Goal: Task Accomplishment & Management: Manage account settings

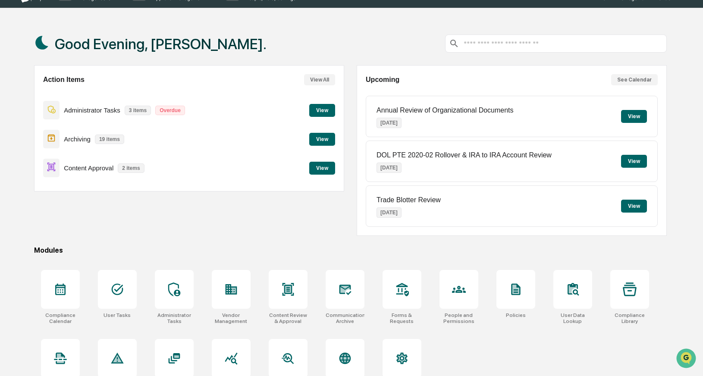
scroll to position [23, 0]
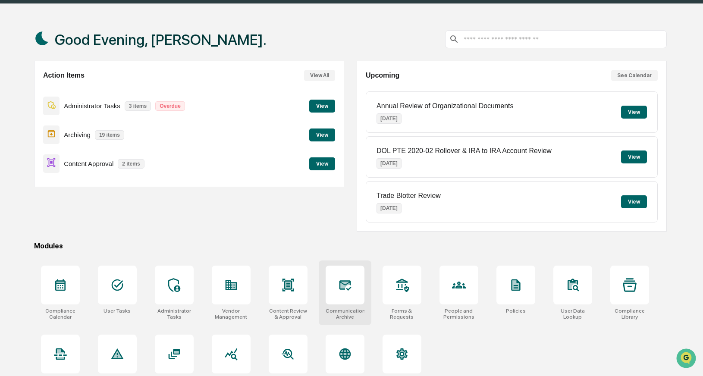
click at [350, 291] on icon at bounding box center [345, 285] width 14 height 14
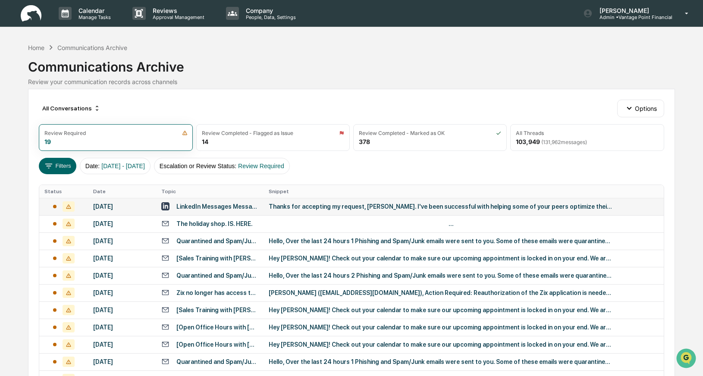
click at [116, 205] on div "October 6, 2025" at bounding box center [122, 206] width 58 height 7
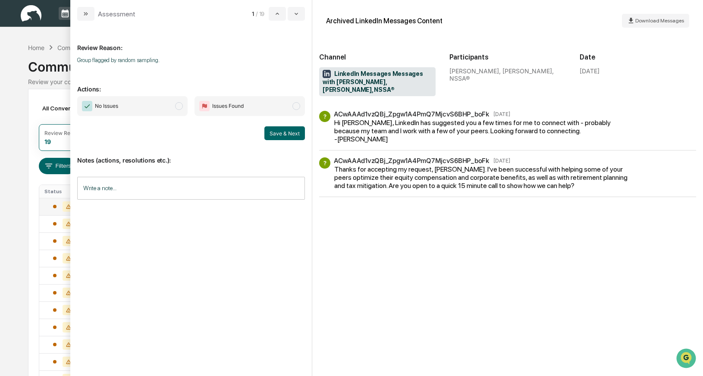
click at [180, 108] on span "modal" at bounding box center [179, 106] width 8 height 8
click at [285, 131] on button "Save & Next" at bounding box center [284, 133] width 41 height 14
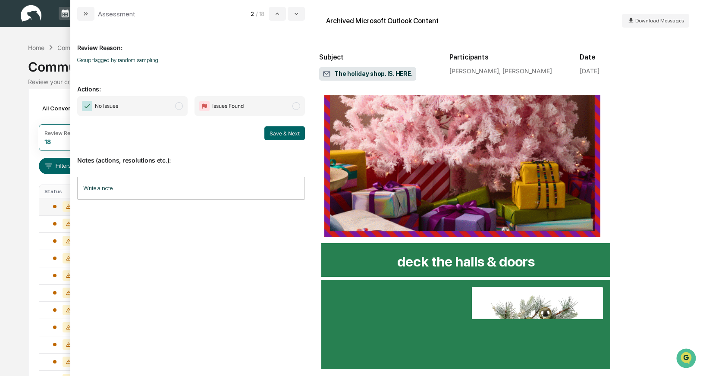
scroll to position [197, 0]
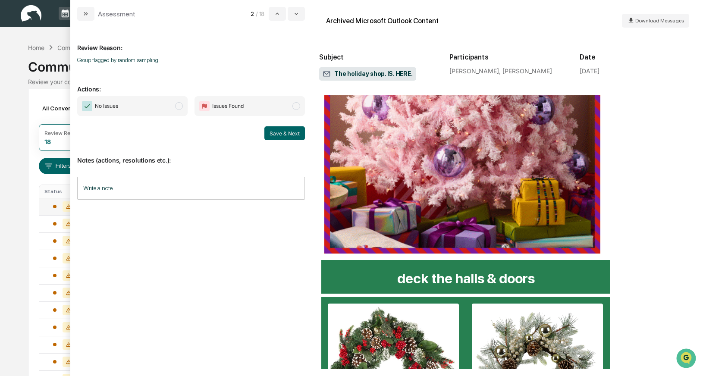
click at [175, 104] on span "modal" at bounding box center [179, 106] width 8 height 8
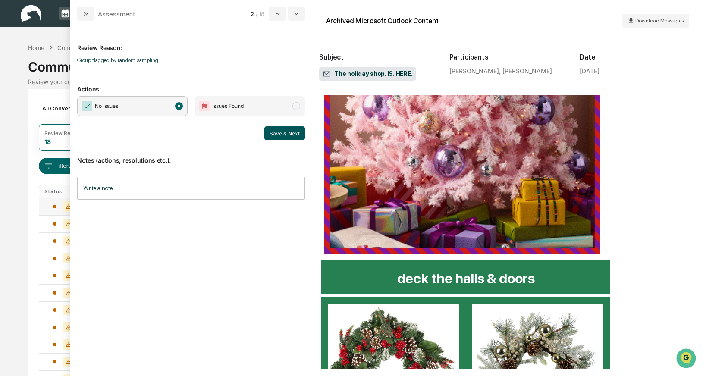
click at [272, 135] on button "Save & Next" at bounding box center [284, 133] width 41 height 14
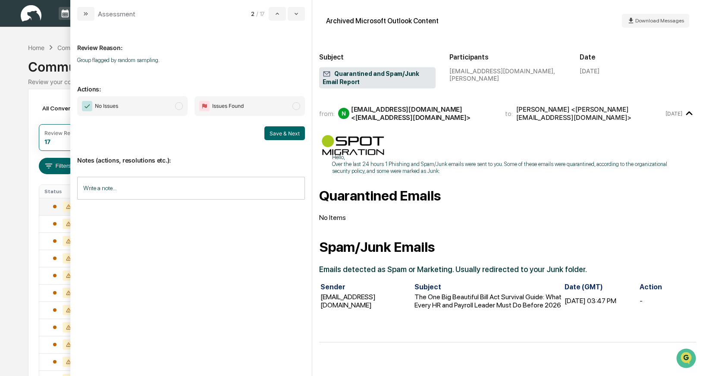
click at [178, 104] on span "modal" at bounding box center [179, 106] width 8 height 8
click at [266, 133] on button "Save & Next" at bounding box center [284, 133] width 41 height 14
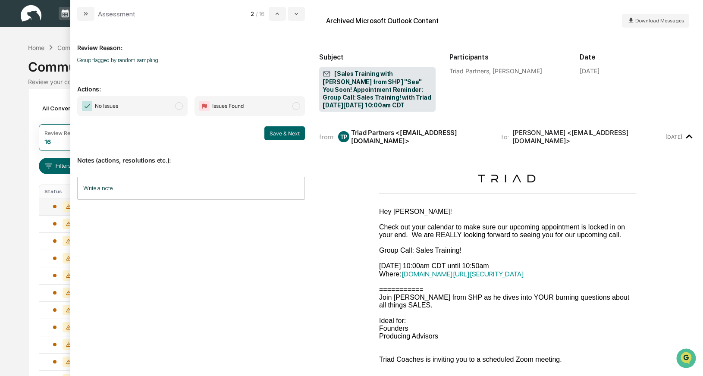
click at [180, 105] on span "modal" at bounding box center [179, 106] width 8 height 8
click at [278, 128] on button "Save & Next" at bounding box center [284, 133] width 41 height 14
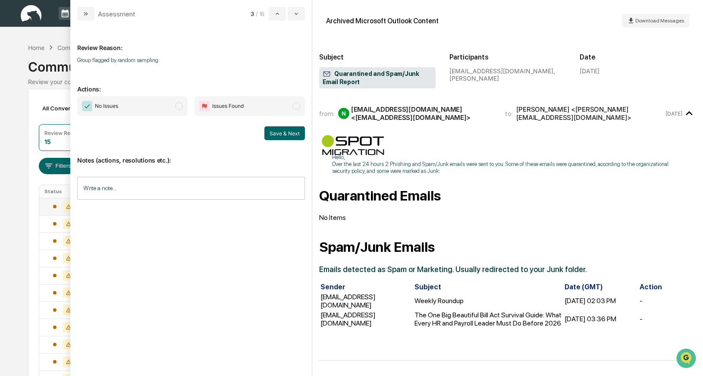
click at [182, 107] on span "modal" at bounding box center [179, 106] width 8 height 8
click at [284, 132] on button "Save & Next" at bounding box center [284, 133] width 41 height 14
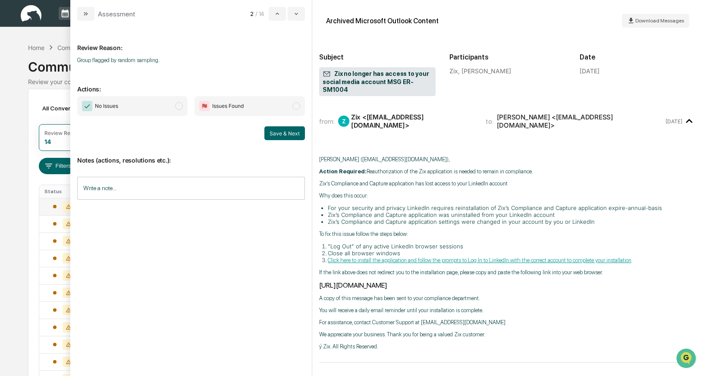
click at [182, 106] on span "modal" at bounding box center [179, 106] width 8 height 8
click at [275, 132] on button "Save & Next" at bounding box center [284, 133] width 41 height 14
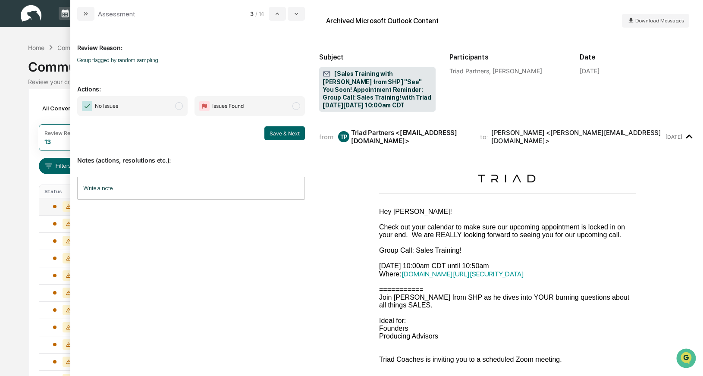
click at [180, 106] on span "modal" at bounding box center [179, 106] width 8 height 8
click at [269, 133] on button "Save & Next" at bounding box center [284, 133] width 41 height 14
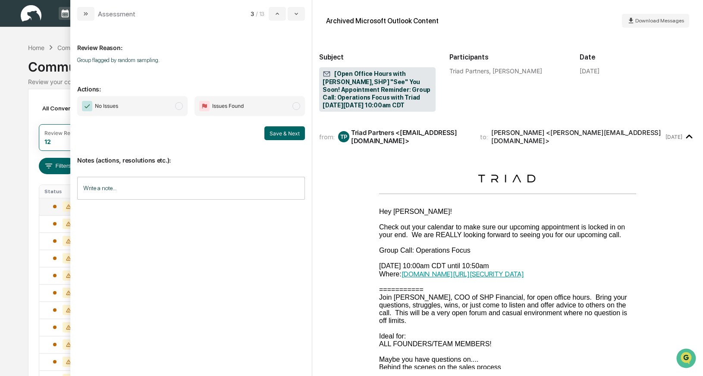
click at [178, 107] on span "modal" at bounding box center [179, 106] width 8 height 8
click at [274, 130] on button "Save & Next" at bounding box center [284, 133] width 41 height 14
click at [178, 105] on span "modal" at bounding box center [179, 106] width 8 height 8
click at [274, 132] on button "Save & Next" at bounding box center [284, 133] width 41 height 14
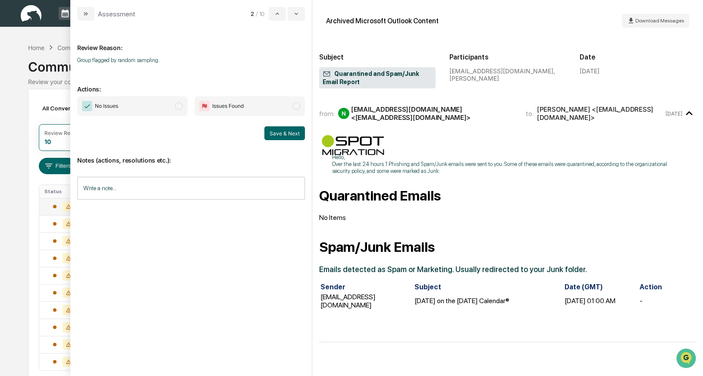
click at [181, 105] on span "modal" at bounding box center [179, 106] width 8 height 8
click at [280, 133] on button "Save & Next" at bounding box center [284, 133] width 41 height 14
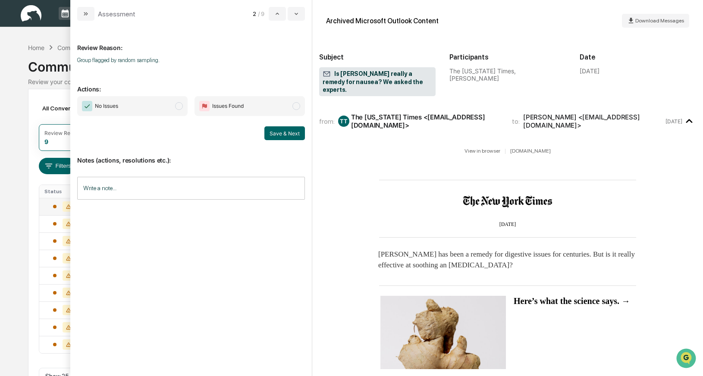
click at [179, 104] on span "modal" at bounding box center [179, 106] width 8 height 8
click at [290, 134] on button "Save & Next" at bounding box center [284, 133] width 41 height 14
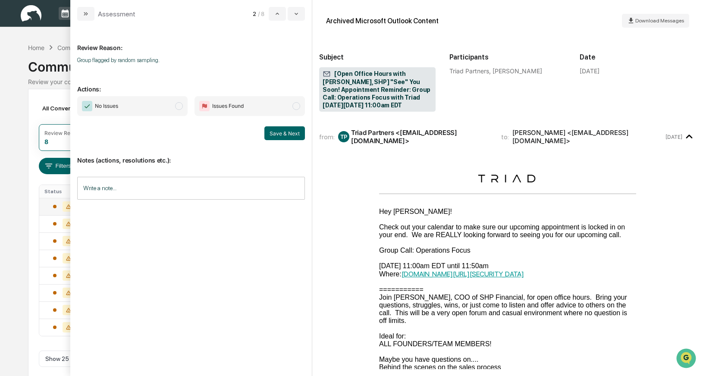
click at [178, 101] on span "No Issues" at bounding box center [132, 106] width 110 height 20
click at [285, 129] on button "Save & Next" at bounding box center [284, 133] width 41 height 14
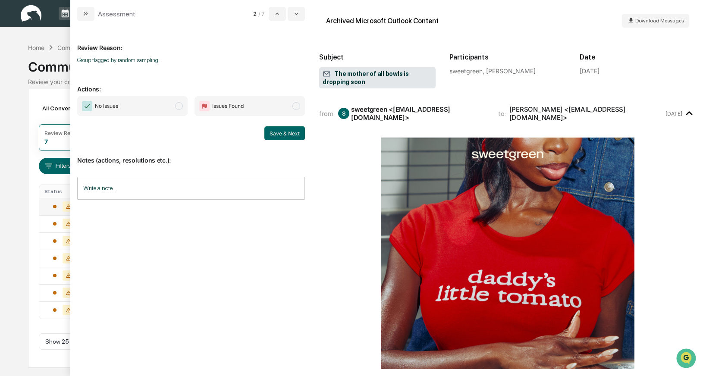
click at [177, 102] on span "No Issues" at bounding box center [132, 106] width 110 height 20
click at [287, 136] on button "Save & Next" at bounding box center [284, 133] width 41 height 14
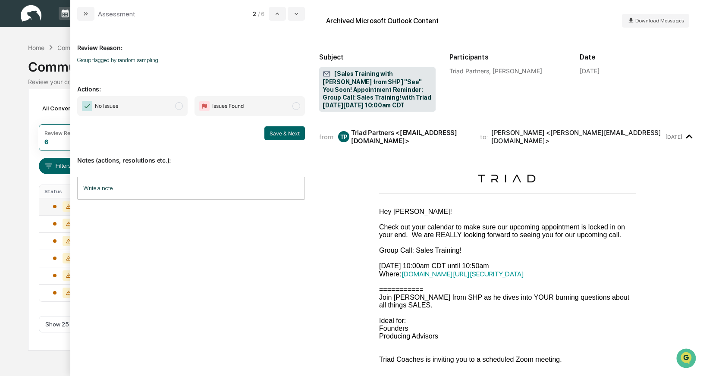
click at [179, 106] on span "modal" at bounding box center [179, 106] width 8 height 8
click at [289, 134] on button "Save & Next" at bounding box center [284, 133] width 41 height 14
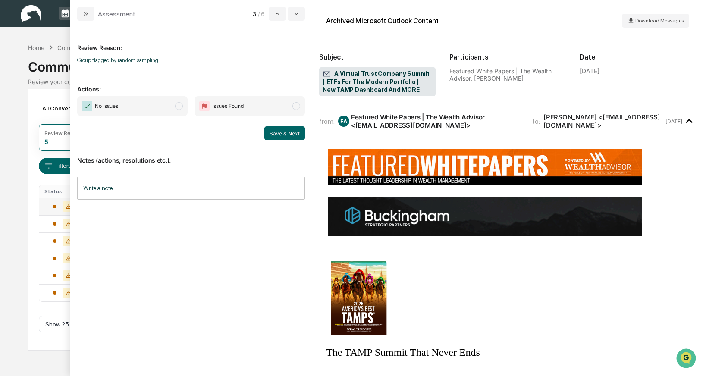
click at [180, 108] on span "modal" at bounding box center [179, 106] width 8 height 8
click at [280, 135] on button "Save & Next" at bounding box center [284, 133] width 41 height 14
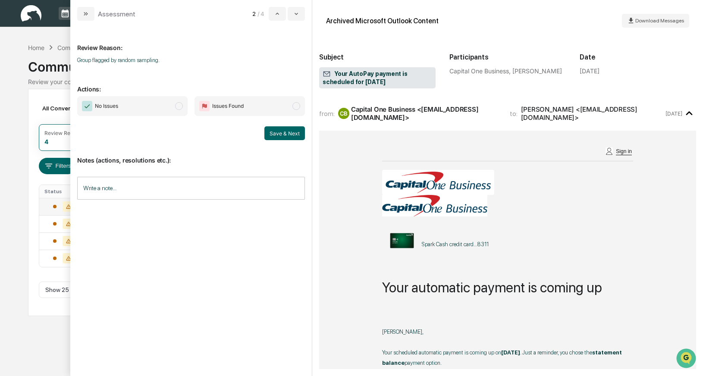
click at [181, 105] on span "modal" at bounding box center [179, 106] width 8 height 8
click at [276, 131] on button "Save & Next" at bounding box center [284, 133] width 41 height 14
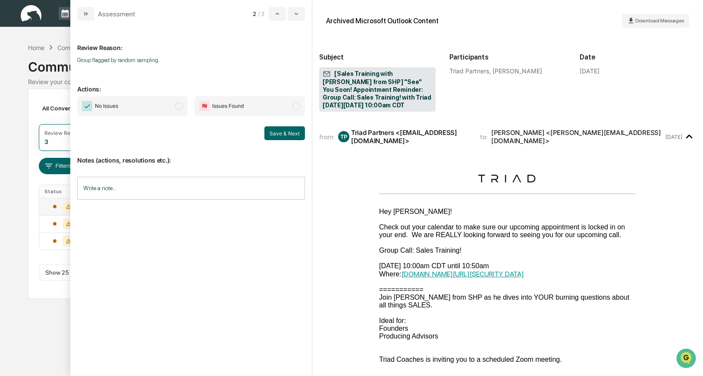
click at [182, 104] on span "modal" at bounding box center [179, 106] width 8 height 8
click at [285, 133] on button "Save & Next" at bounding box center [284, 133] width 41 height 14
click at [182, 106] on span "modal" at bounding box center [179, 106] width 8 height 8
click at [284, 132] on button "Save & Next" at bounding box center [284, 133] width 41 height 14
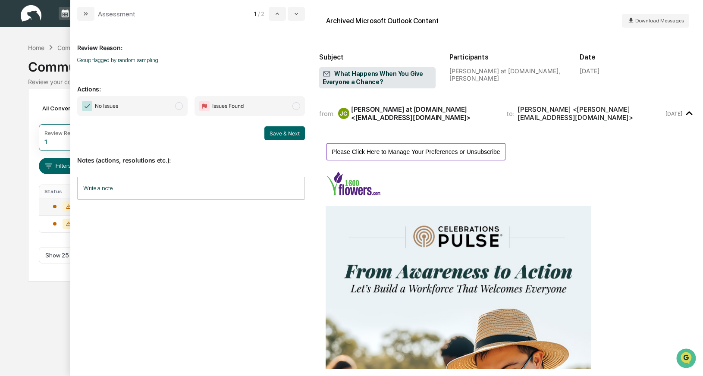
click at [179, 105] on span "modal" at bounding box center [179, 106] width 8 height 8
click at [283, 134] on button "Save & Next" at bounding box center [284, 133] width 41 height 14
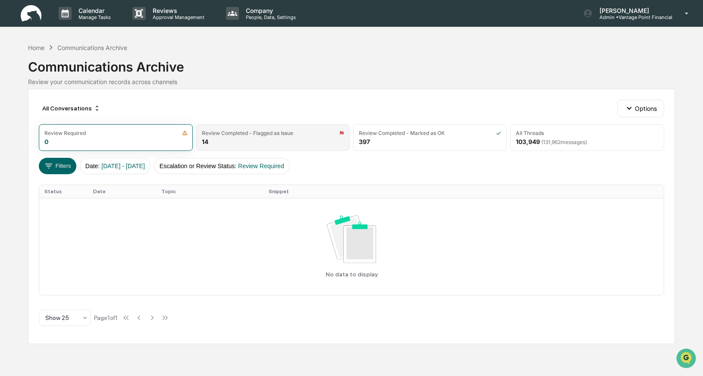
click at [246, 141] on div "Review Completed - Flagged as Issue 14" at bounding box center [272, 137] width 153 height 27
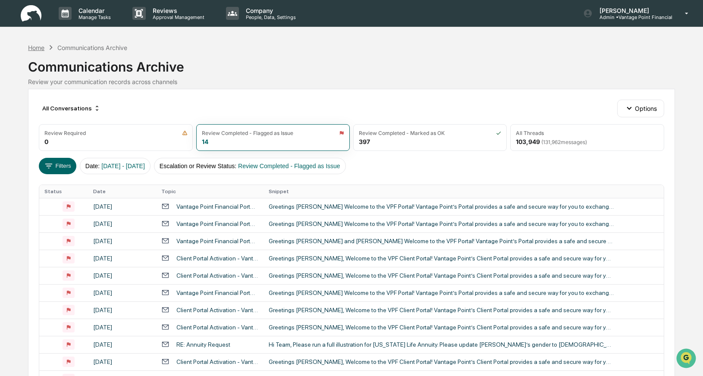
click at [42, 49] on div "Home" at bounding box center [36, 47] width 16 height 7
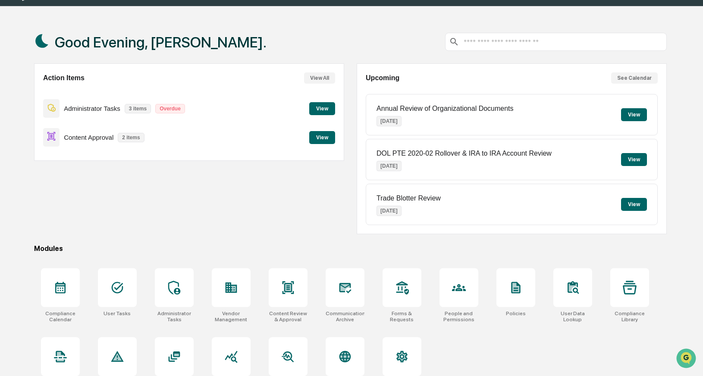
scroll to position [42, 0]
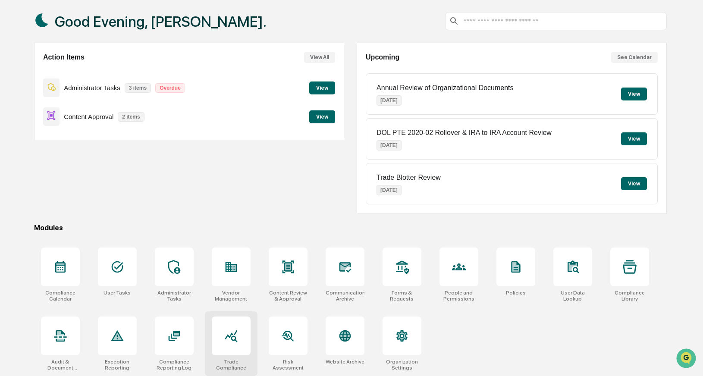
click at [236, 335] on icon at bounding box center [231, 336] width 14 height 14
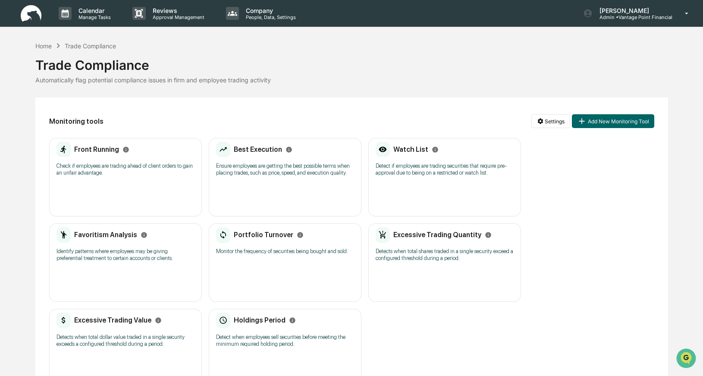
click at [124, 169] on p "Check if employees are trading ahead of client orders to gain an unfair advanta…" at bounding box center [125, 170] width 138 height 14
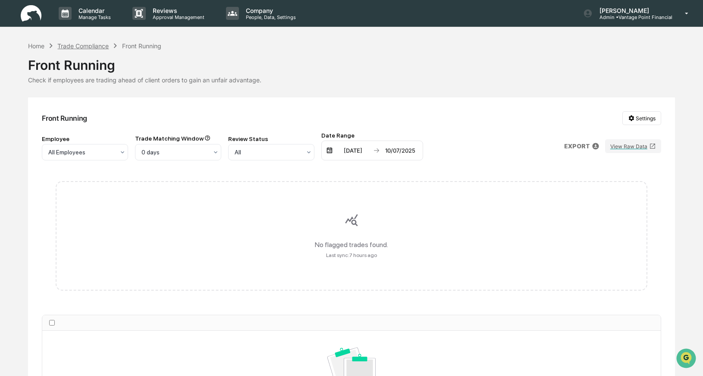
click at [90, 44] on div "Trade Compliance" at bounding box center [82, 45] width 51 height 7
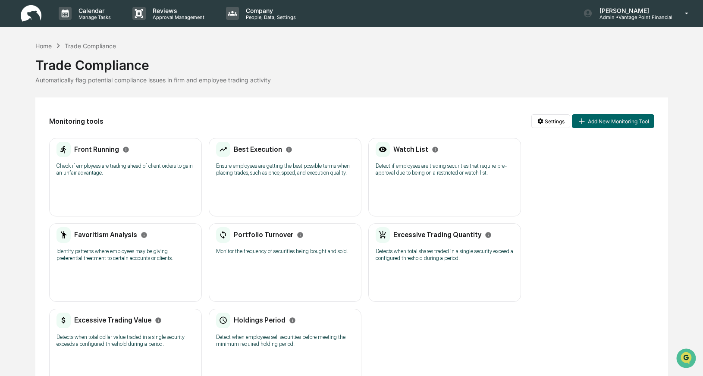
click at [252, 157] on div "Best Execution Ensure employees are getting the best possible terms when placin…" at bounding box center [285, 162] width 138 height 40
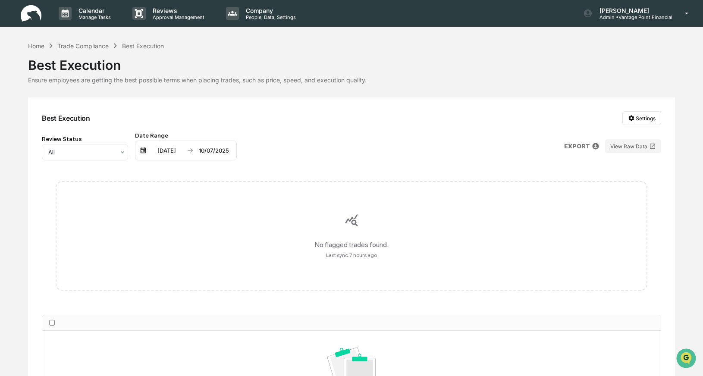
click at [98, 46] on div "Trade Compliance" at bounding box center [82, 45] width 51 height 7
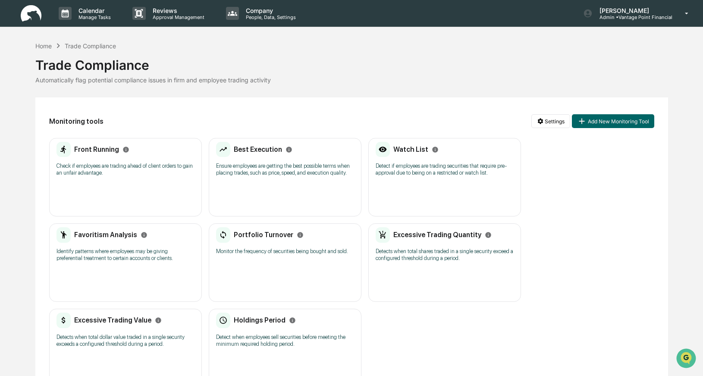
click at [405, 163] on p "Detect if employees are trading securities that require pre-approval due to bei…" at bounding box center [445, 170] width 138 height 14
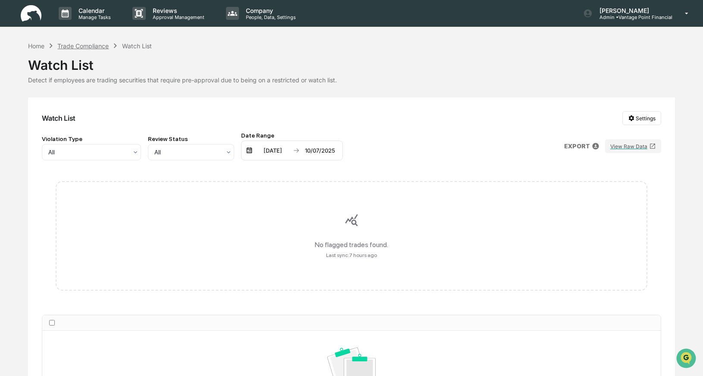
click at [97, 46] on div "Trade Compliance" at bounding box center [82, 45] width 51 height 7
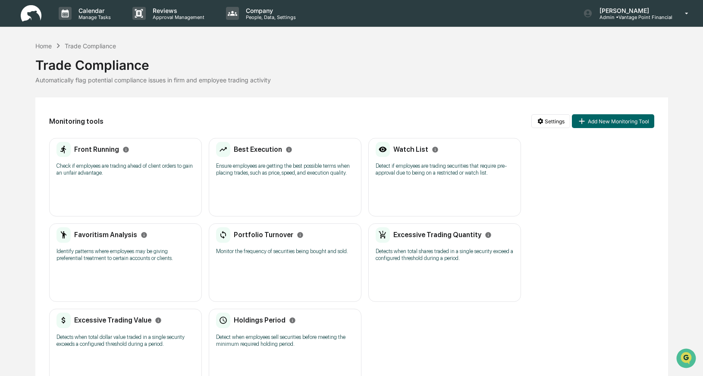
click at [105, 254] on p "Identify patterns where employees may be giving preferential treatment to certa…" at bounding box center [125, 255] width 138 height 14
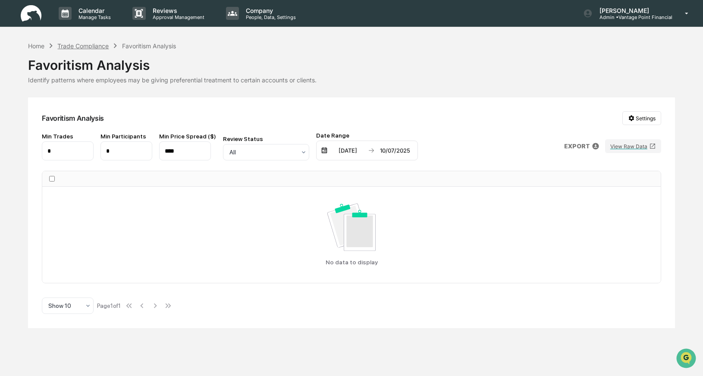
click at [89, 46] on div "Trade Compliance" at bounding box center [82, 45] width 51 height 7
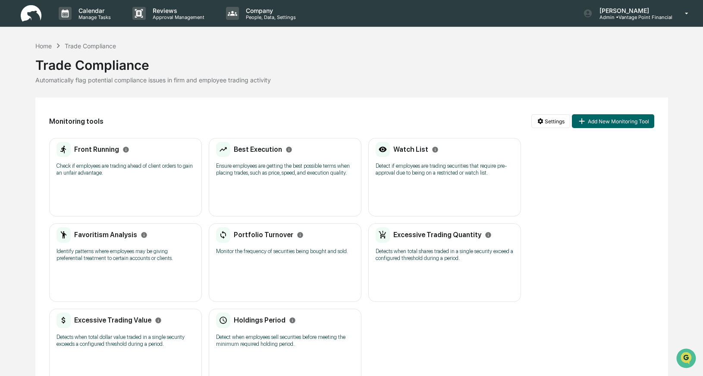
click at [268, 239] on h2 "Portfolio Turnover" at bounding box center [263, 235] width 59 height 8
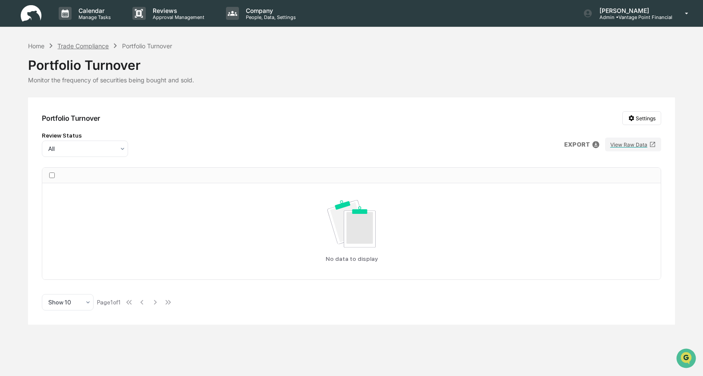
click at [91, 48] on div "Trade Compliance" at bounding box center [82, 45] width 51 height 7
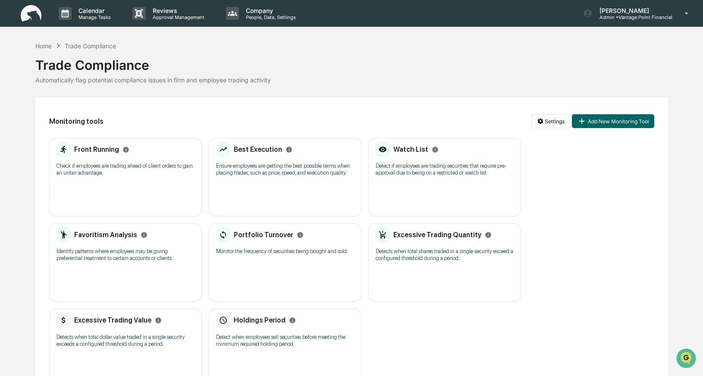
click at [260, 255] on p "Monitor the frequency of securities being bought and sold." at bounding box center [285, 251] width 138 height 7
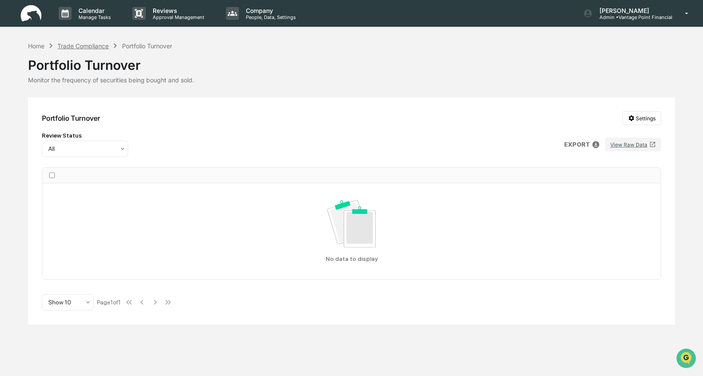
click at [98, 45] on div "Trade Compliance" at bounding box center [82, 45] width 51 height 7
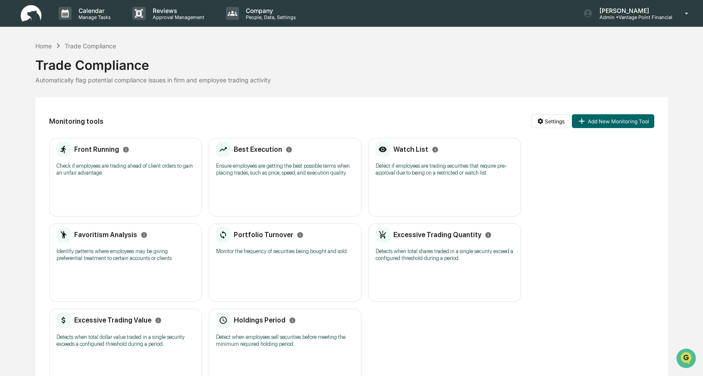
click at [435, 262] on p "Detects when total shares traded in a single security exceed a configured thres…" at bounding box center [445, 255] width 138 height 14
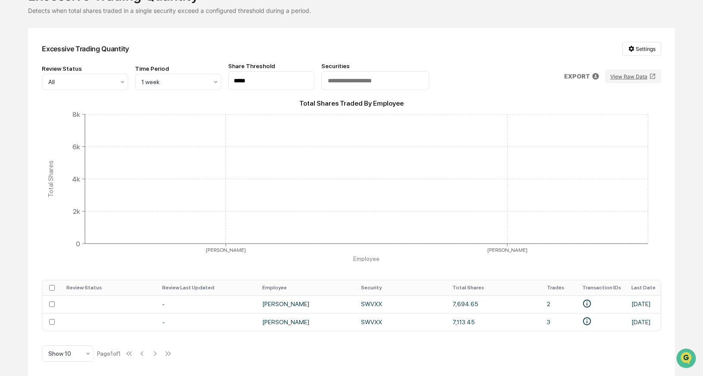
scroll to position [73, 0]
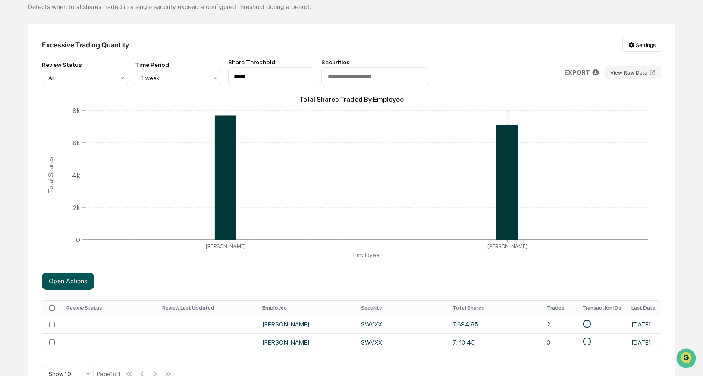
click at [79, 285] on button "Open Actions" at bounding box center [68, 280] width 52 height 17
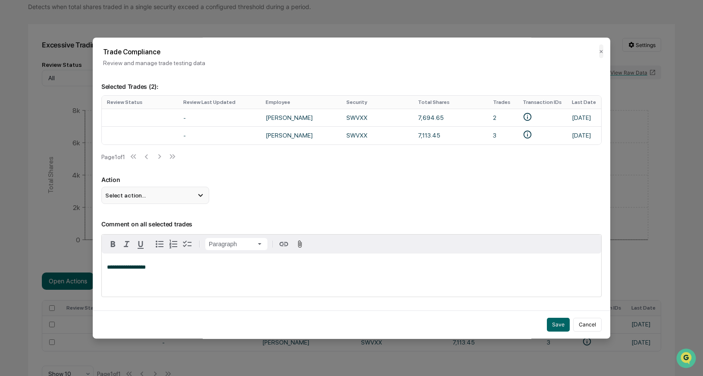
click at [130, 199] on span "Select action..." at bounding box center [125, 195] width 41 height 7
click at [126, 232] on div "Mark Not Item of Interest" at bounding box center [155, 229] width 101 height 9
click at [554, 323] on button "Save" at bounding box center [558, 325] width 23 height 14
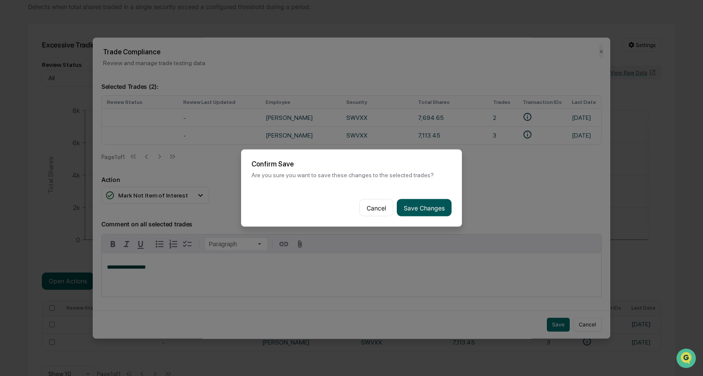
click at [430, 203] on button "Save Changes" at bounding box center [424, 207] width 55 height 17
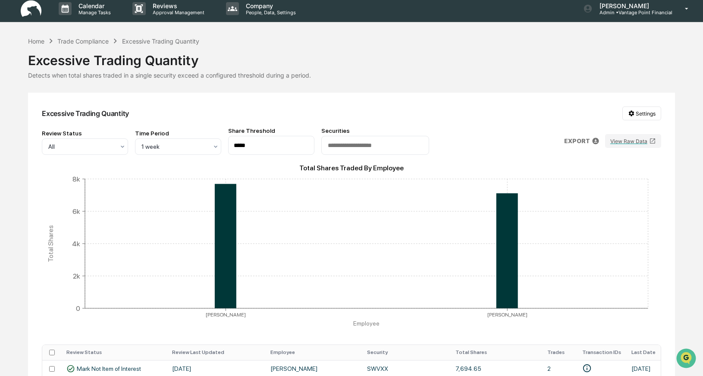
scroll to position [0, 0]
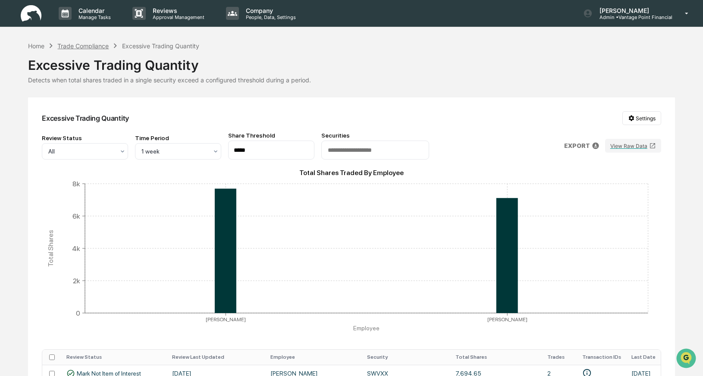
click at [92, 46] on div "Trade Compliance" at bounding box center [82, 45] width 51 height 7
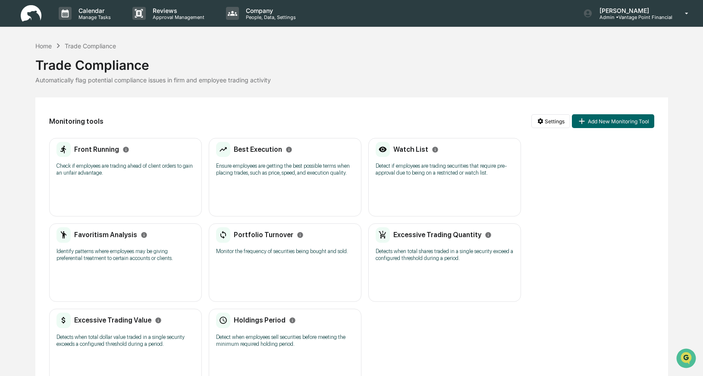
click at [392, 243] on div "Excessive Trading Quantity" at bounding box center [434, 235] width 116 height 16
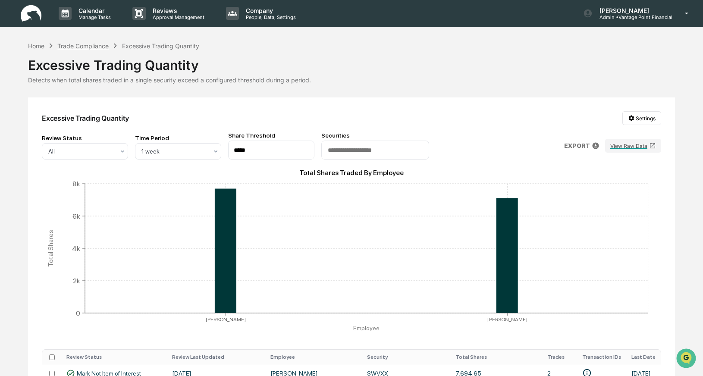
click at [97, 46] on div "Trade Compliance" at bounding box center [82, 45] width 51 height 7
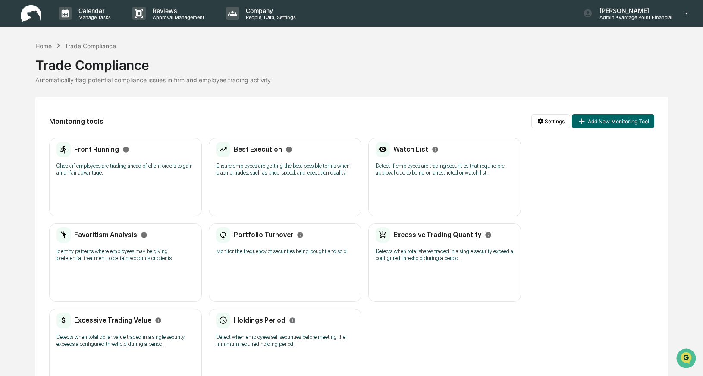
click at [102, 347] on p "Detects when total dollar value traded in a single security exceeds a configure…" at bounding box center [125, 341] width 138 height 14
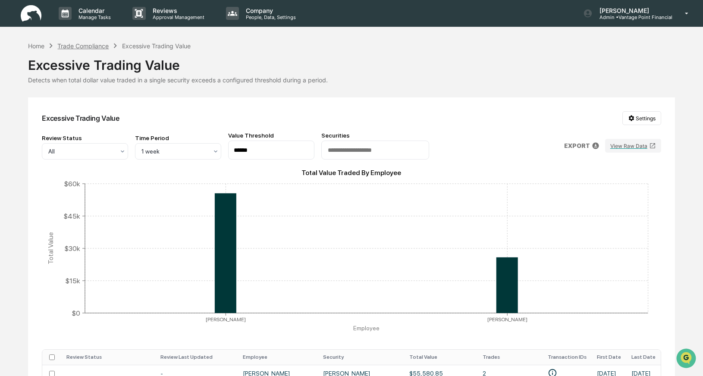
click at [91, 45] on div "Trade Compliance" at bounding box center [82, 45] width 51 height 7
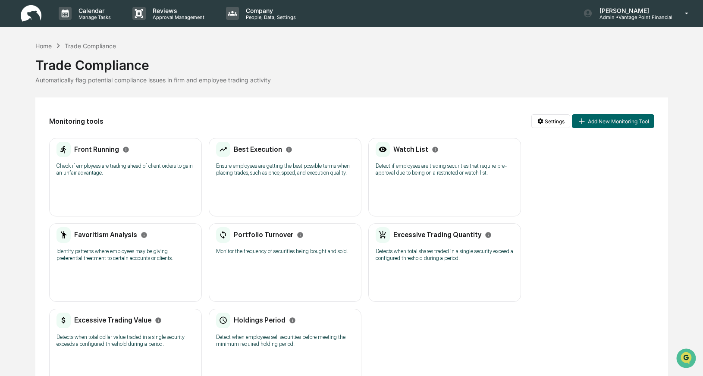
click at [263, 328] on div "Holdings Period" at bounding box center [256, 321] width 80 height 16
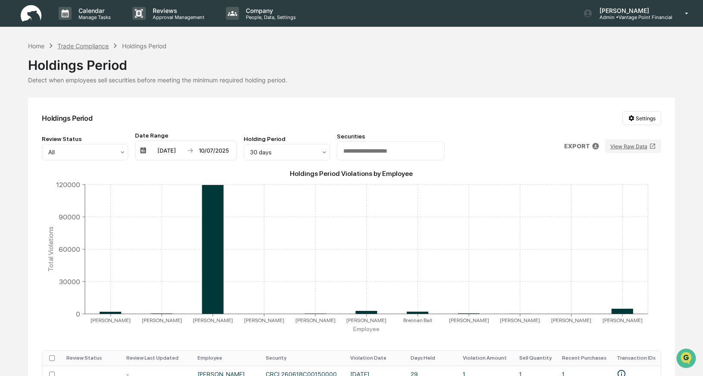
click at [75, 47] on div "Trade Compliance" at bounding box center [82, 45] width 51 height 7
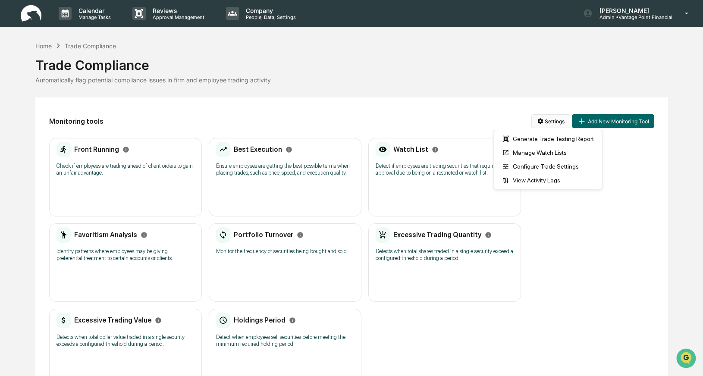
click at [553, 122] on html "Calendar Manage Tasks Reviews Approval Management Company People, Data, Setting…" at bounding box center [351, 188] width 703 height 376
click at [537, 138] on div "Generate Trade Testing Report" at bounding box center [547, 139] width 105 height 14
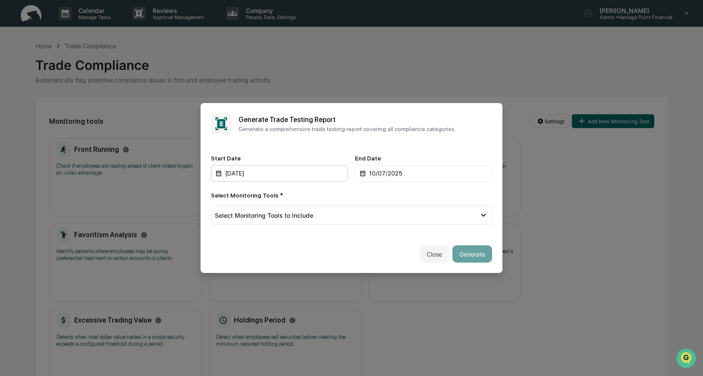
click at [237, 175] on div "10/07/2024" at bounding box center [279, 173] width 137 height 16
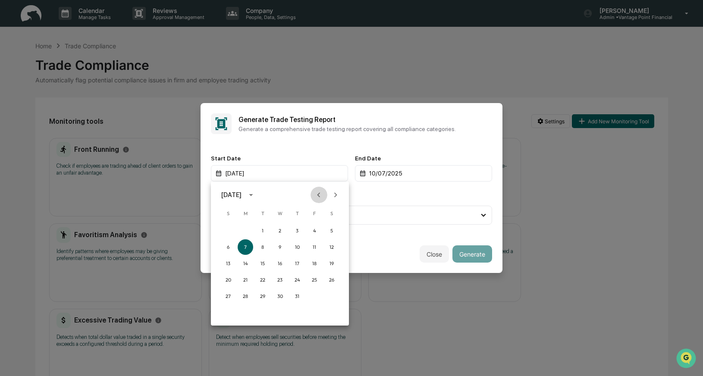
click at [318, 194] on icon "Previous month" at bounding box center [318, 194] width 9 height 9
click at [229, 229] on button "1" at bounding box center [228, 231] width 16 height 16
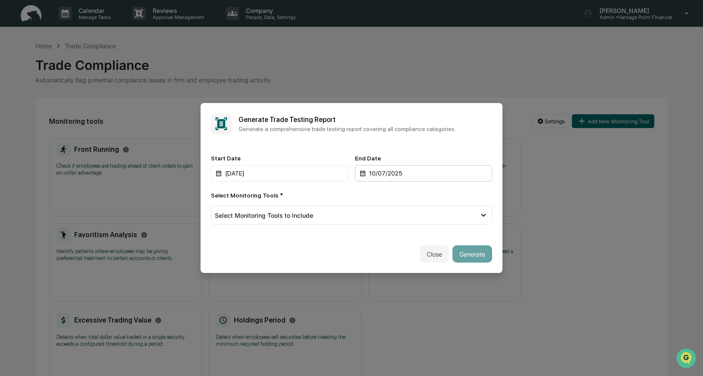
click at [383, 173] on div "10/07/2025" at bounding box center [423, 173] width 137 height 16
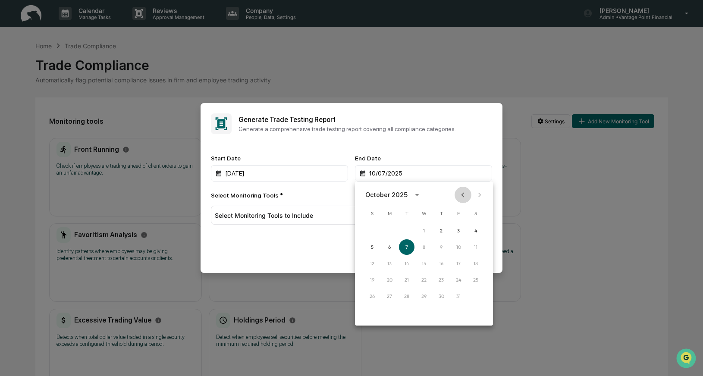
click at [459, 194] on icon "Previous month" at bounding box center [462, 194] width 9 height 9
click at [405, 292] on button "30" at bounding box center [407, 296] width 16 height 16
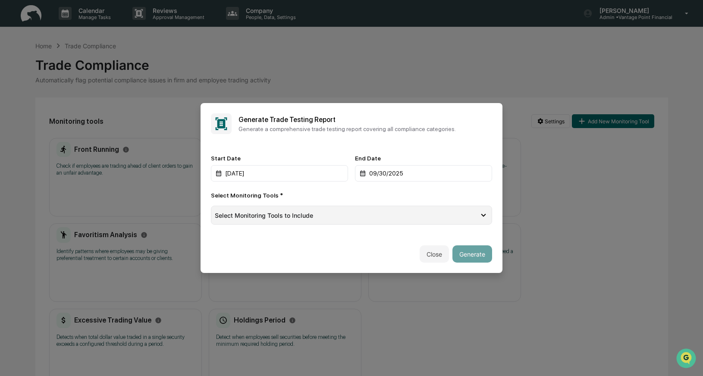
click at [259, 216] on span "Select Monitoring Tools to Include" at bounding box center [264, 215] width 98 height 7
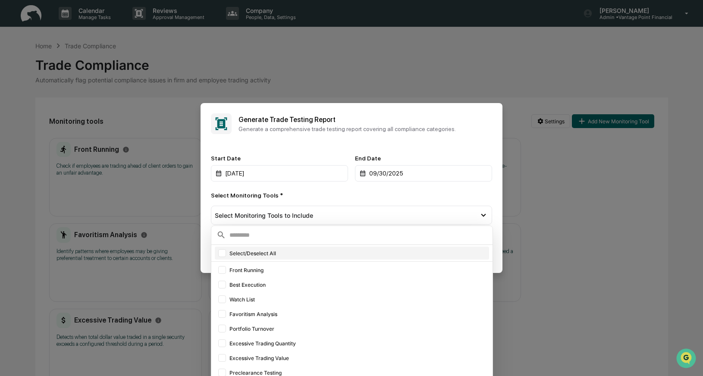
click at [226, 255] on div "Select/Deselect All" at bounding box center [352, 253] width 274 height 13
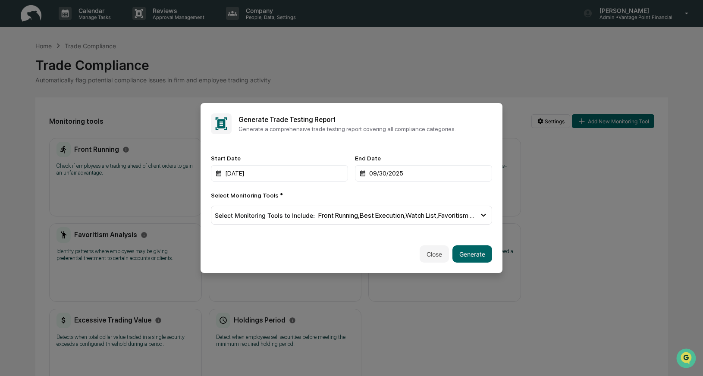
drag, startPoint x: 423, startPoint y: 113, endPoint x: 423, endPoint y: 97, distance: 16.8
click at [423, 97] on body "Calendar Manage Tasks Reviews Approval Management Company People, Data, Setting…" at bounding box center [351, 200] width 703 height 401
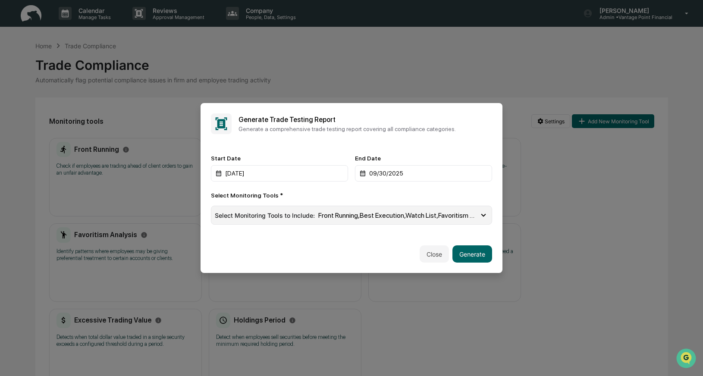
click at [481, 216] on icon at bounding box center [483, 214] width 9 height 9
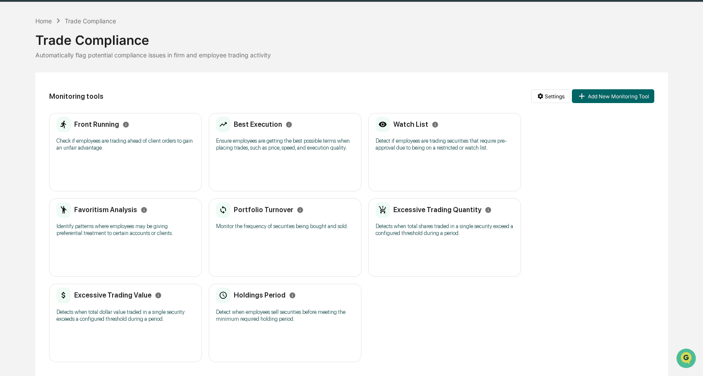
scroll to position [38, 0]
click at [634, 89] on button "Add New Monitoring Tool" at bounding box center [613, 96] width 82 height 14
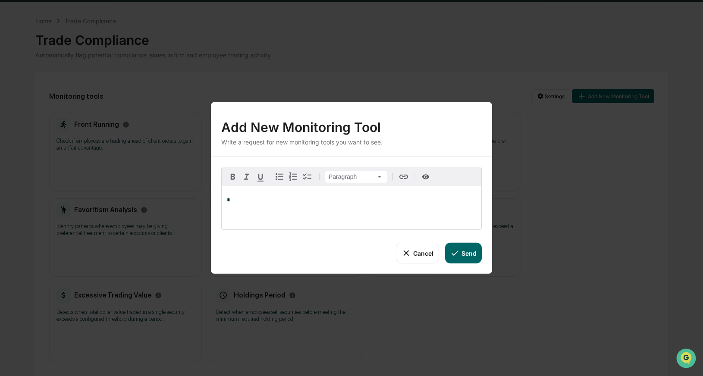
click at [421, 251] on button "Cancel" at bounding box center [417, 253] width 43 height 21
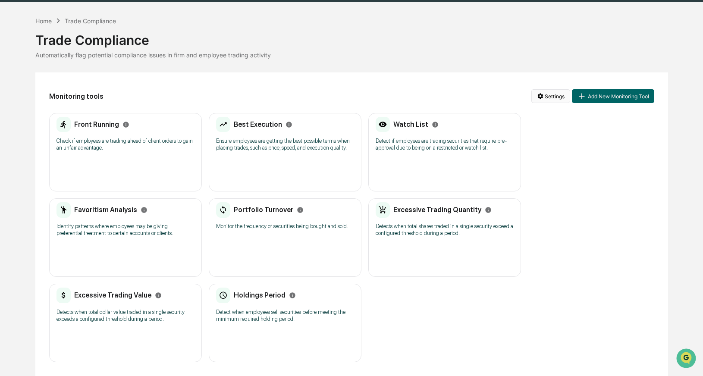
click at [548, 84] on html "Calendar Manage Tasks Reviews Approval Management Company People, Data, Setting…" at bounding box center [351, 163] width 703 height 376
click at [535, 98] on div "Generate Trade Testing Report" at bounding box center [547, 101] width 105 height 14
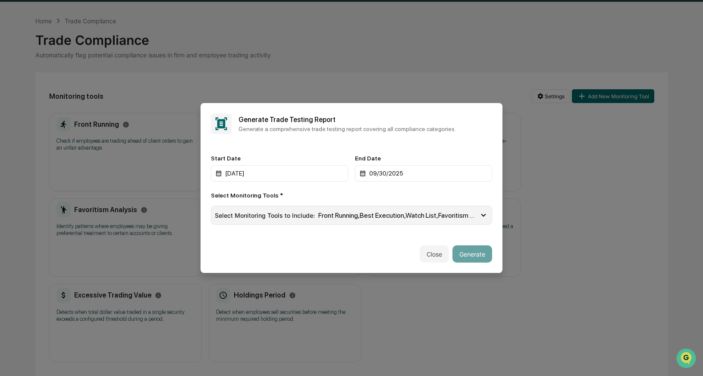
click at [390, 214] on span "Front Running , Best Execution , Watch List , Favoritism Analysis , Portfolio T…" at bounding box center [398, 215] width 160 height 8
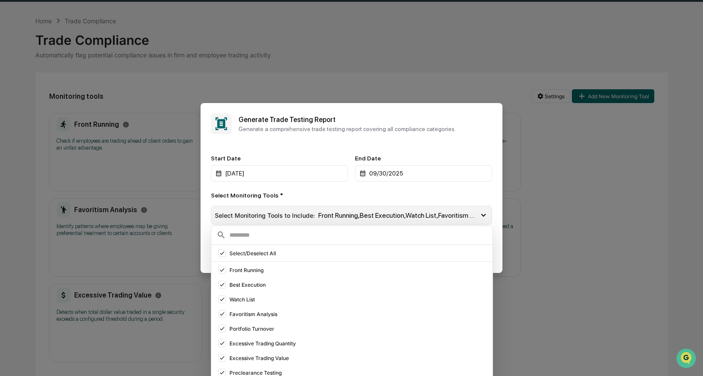
scroll to position [0, 0]
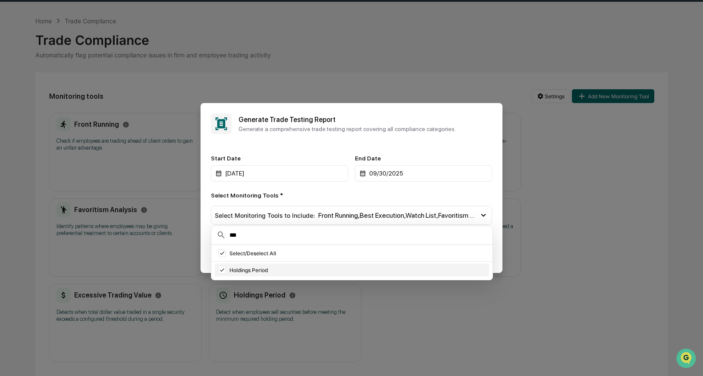
type input "***"
click at [222, 271] on icon at bounding box center [221, 270] width 9 height 6
click at [225, 254] on div at bounding box center [222, 253] width 8 height 8
click at [225, 254] on icon at bounding box center [221, 253] width 9 height 6
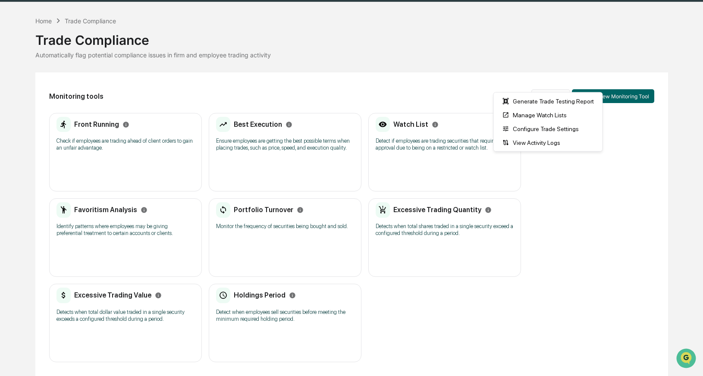
click at [553, 81] on html "Calendar Manage Tasks Reviews Approval Management Company People, Data, Setting…" at bounding box center [351, 163] width 703 height 376
click at [531, 100] on div "Generate Trade Testing Report" at bounding box center [547, 101] width 105 height 14
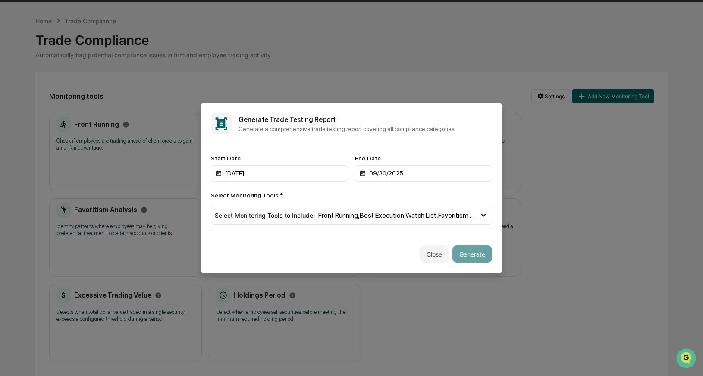
click at [470, 233] on div "Start Date 09/01/2024 End Date 09/30/2025 Select Monitoring Tools * Select Moni…" at bounding box center [351, 189] width 302 height 91
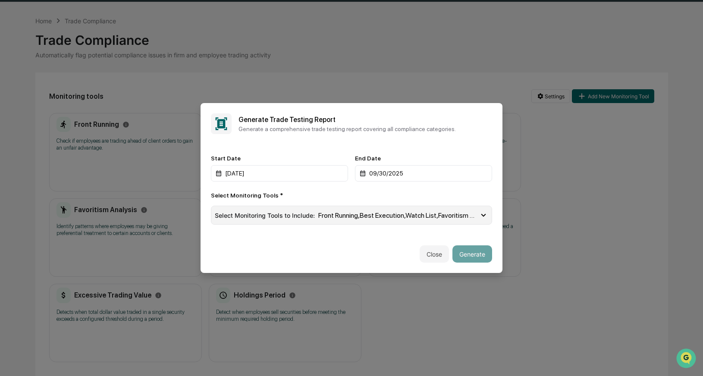
click at [434, 219] on div "Select Monitoring Tools to Include : Front Running , Best Execution , Watch Lis…" at bounding box center [351, 215] width 281 height 19
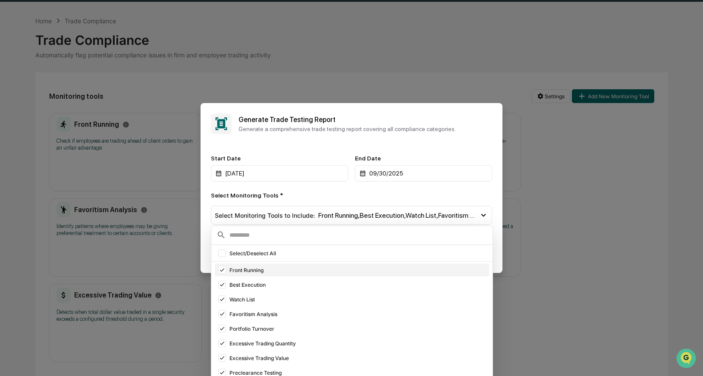
click at [427, 267] on div "Front Running" at bounding box center [352, 269] width 274 height 13
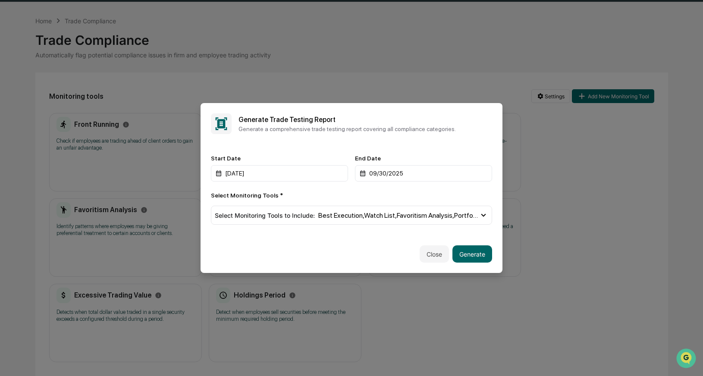
click at [498, 242] on div "Close Generate" at bounding box center [351, 254] width 302 height 38
click at [474, 253] on button "Generate" at bounding box center [472, 253] width 40 height 17
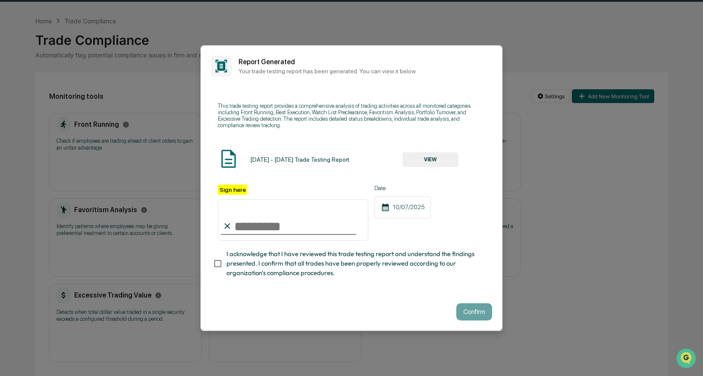
click at [251, 228] on input "Sign here" at bounding box center [293, 219] width 150 height 41
type input "**********"
click at [472, 308] on button "Confirm" at bounding box center [474, 311] width 36 height 17
click at [351, 250] on span "I acknowledge that I have reviewed this trade testing report and understand the…" at bounding box center [352, 263] width 252 height 29
click at [425, 158] on button "VIEW" at bounding box center [430, 159] width 56 height 15
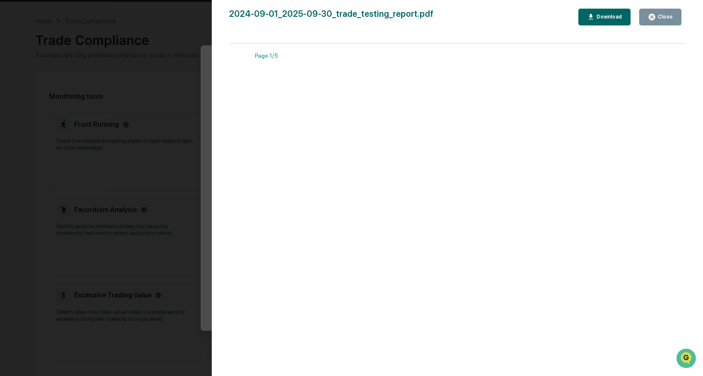
click at [660, 15] on div "Close" at bounding box center [664, 17] width 17 height 6
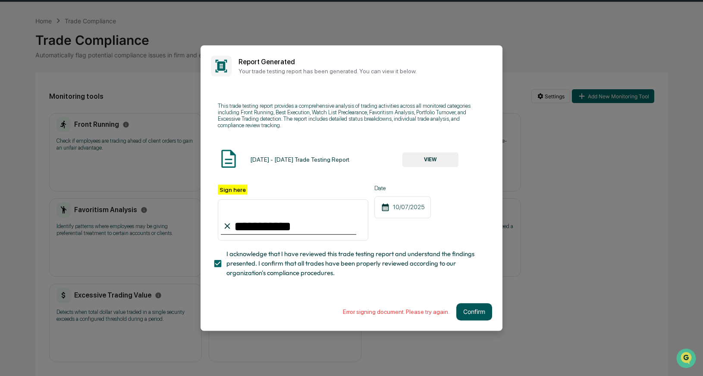
click at [470, 310] on button "Confirm" at bounding box center [474, 311] width 36 height 17
click at [288, 232] on input "**********" at bounding box center [293, 219] width 150 height 41
click at [275, 264] on span "I acknowledge that I have reviewed this trade testing report and understand the…" at bounding box center [352, 263] width 252 height 29
click at [462, 312] on button "Confirm" at bounding box center [474, 311] width 36 height 17
click at [233, 191] on label "Sign here" at bounding box center [232, 190] width 29 height 10
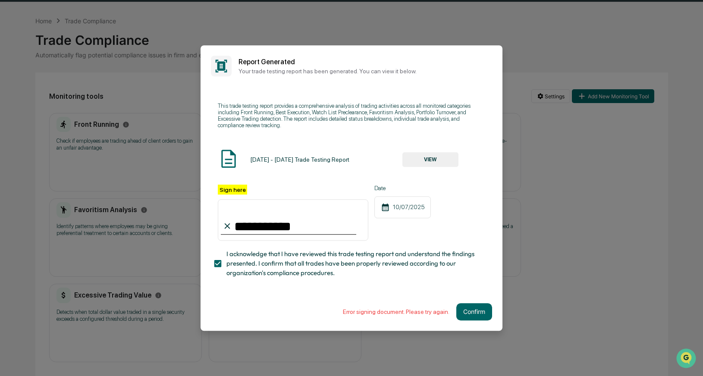
click at [233, 199] on input "**********" at bounding box center [293, 219] width 150 height 41
click at [281, 229] on input "**********" at bounding box center [293, 219] width 150 height 41
click at [332, 268] on span "I acknowledge that I have reviewed this trade testing report and understand the…" at bounding box center [352, 263] width 252 height 29
click at [459, 313] on button "Confirm" at bounding box center [474, 311] width 36 height 17
click at [425, 162] on button "VIEW" at bounding box center [430, 159] width 56 height 15
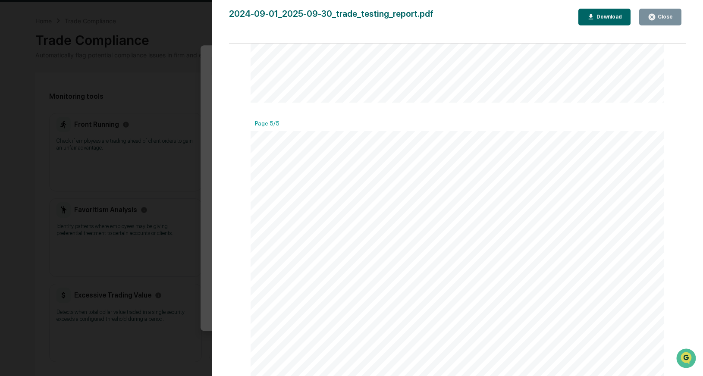
scroll to position [2383, 0]
click at [651, 14] on icon "button" at bounding box center [651, 17] width 6 height 6
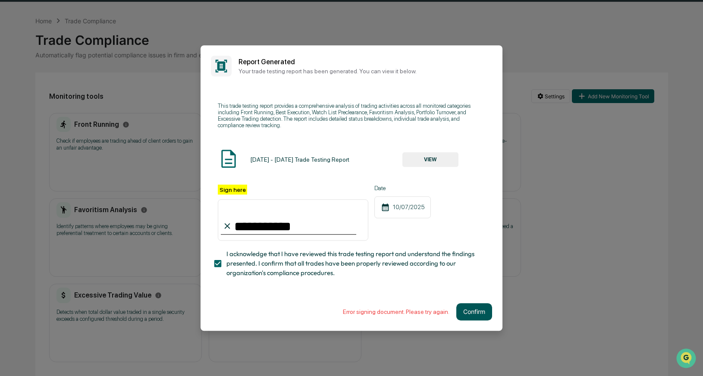
click at [465, 308] on button "Confirm" at bounding box center [474, 311] width 36 height 17
click at [421, 253] on span "I acknowledge that I have reviewed this trade testing report and understand the…" at bounding box center [352, 263] width 252 height 29
click at [433, 160] on button "VIEW" at bounding box center [430, 159] width 56 height 15
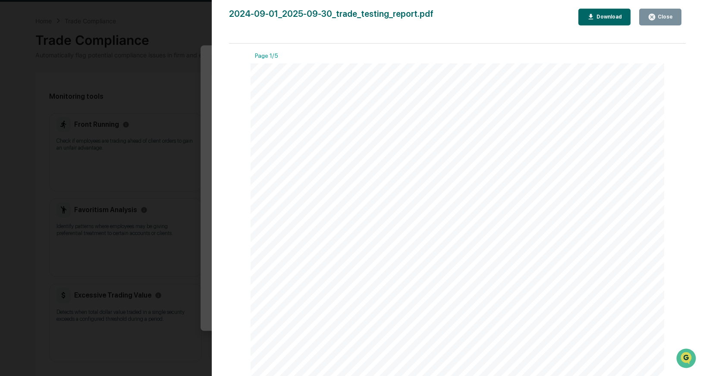
click at [607, 17] on div "Download" at bounding box center [608, 17] width 27 height 6
click at [660, 19] on div "Close" at bounding box center [664, 17] width 17 height 6
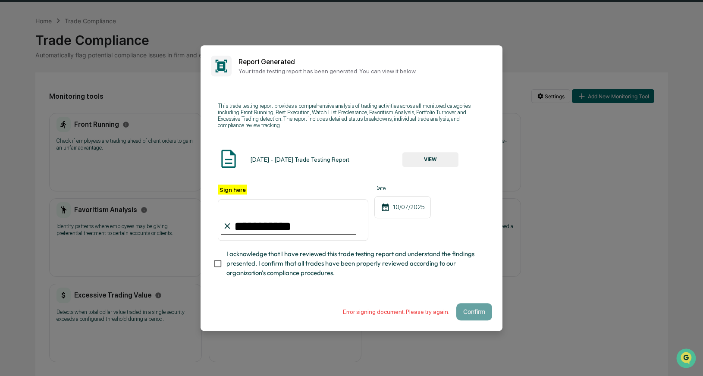
click at [357, 272] on span "I acknowledge that I have reviewed this trade testing report and understand the…" at bounding box center [352, 263] width 252 height 29
click at [460, 308] on button "Confirm" at bounding box center [474, 311] width 36 height 17
click at [467, 198] on div "**********" at bounding box center [351, 213] width 267 height 56
click at [432, 160] on button "VIEW" at bounding box center [430, 159] width 56 height 15
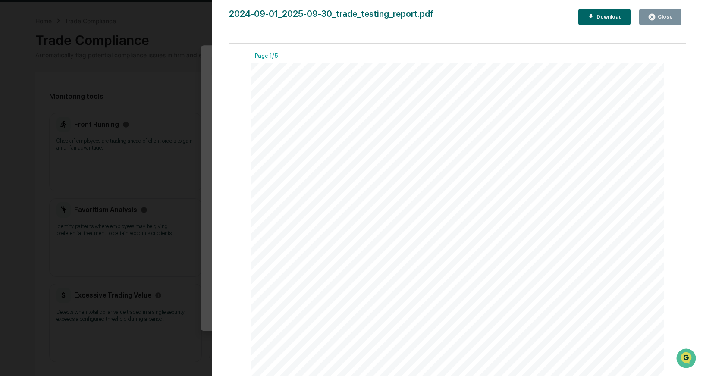
click at [649, 18] on icon "button" at bounding box center [651, 17] width 6 height 6
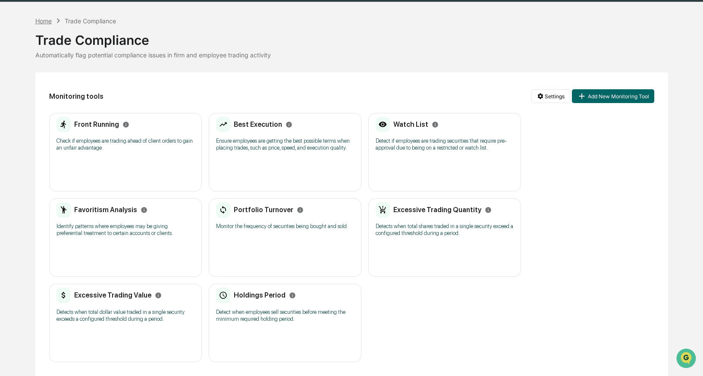
click at [48, 17] on div "Home" at bounding box center [43, 20] width 16 height 7
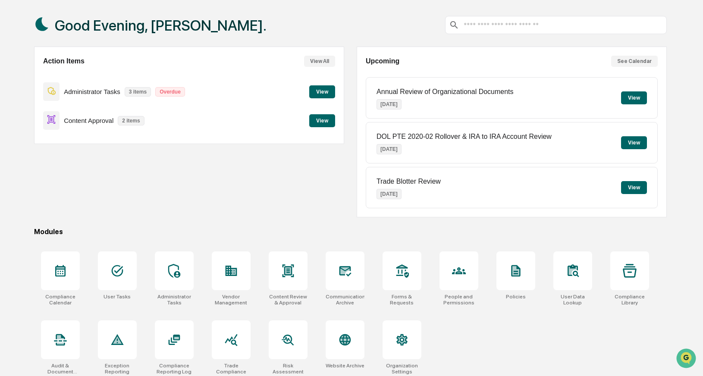
scroll to position [42, 0]
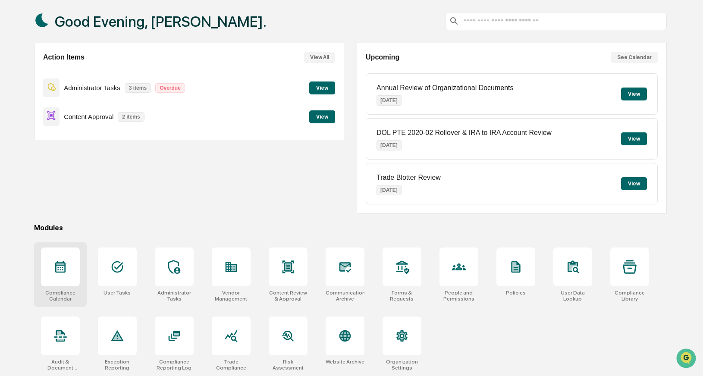
click at [66, 263] on icon at bounding box center [60, 267] width 14 height 14
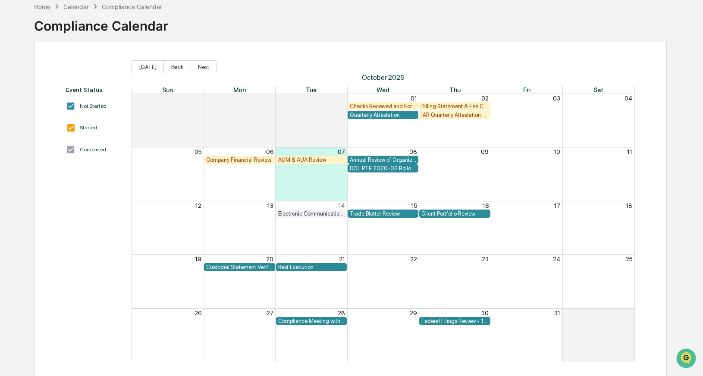
scroll to position [44, 0]
click at [81, 6] on div "Calendar" at bounding box center [75, 6] width 25 height 7
click at [48, 5] on div "Home" at bounding box center [42, 6] width 16 height 7
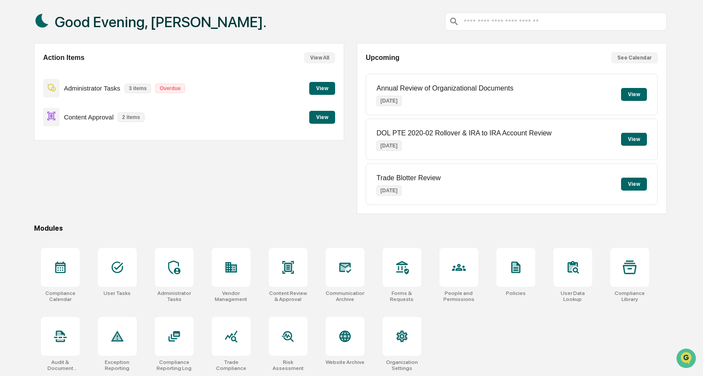
scroll to position [42, 0]
click at [404, 257] on div at bounding box center [401, 266] width 39 height 39
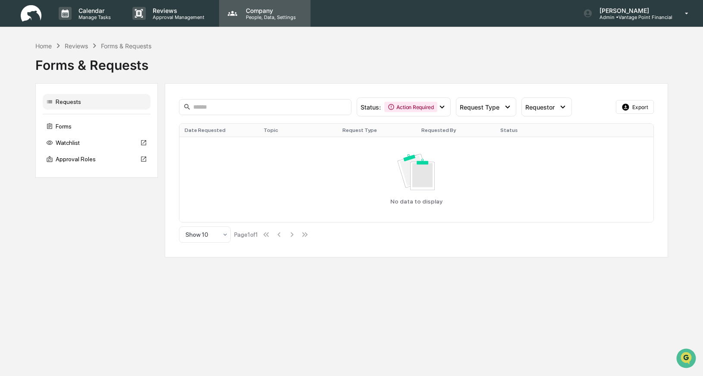
click at [248, 9] on p "Company" at bounding box center [269, 10] width 61 height 7
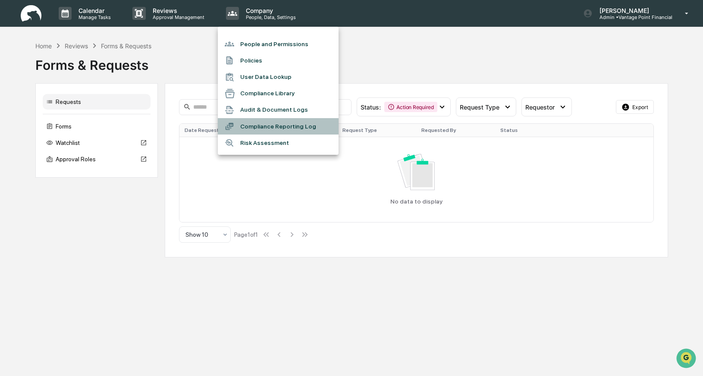
click at [251, 122] on li "Compliance Reporting Log" at bounding box center [278, 126] width 121 height 16
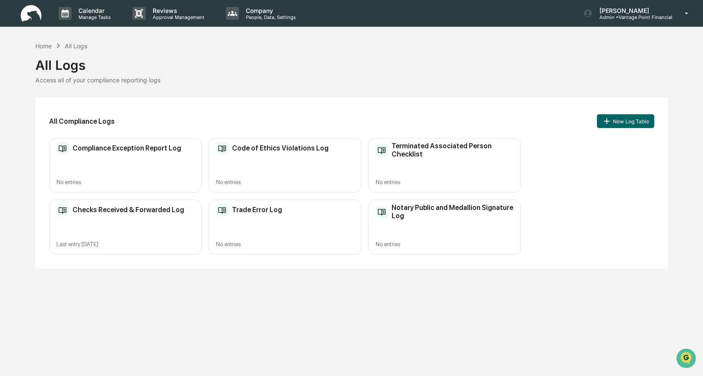
click at [133, 207] on h2 "Checks Received & Forwarded Log" at bounding box center [128, 210] width 112 height 8
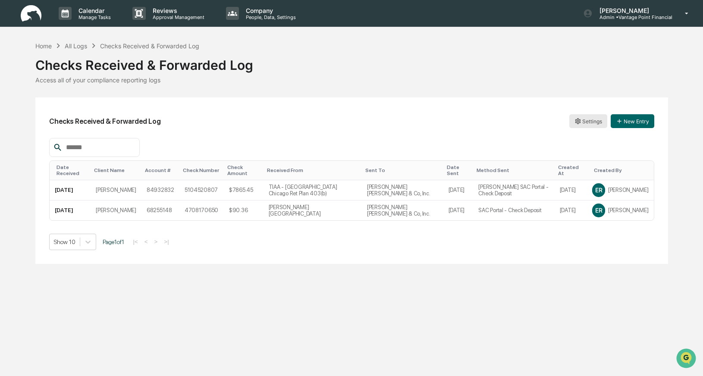
click at [586, 122] on html "Calendar Manage Tasks Reviews Approval Management Company People, Data, Setting…" at bounding box center [351, 188] width 703 height 376
click at [464, 135] on html "Calendar Manage Tasks Reviews Approval Management Company People, Data, Setting…" at bounding box center [351, 188] width 703 height 376
click at [588, 117] on html "Calendar Manage Tasks Reviews Approval Management Company People, Data, Setting…" at bounding box center [351, 188] width 703 height 376
click at [586, 151] on div "Archive" at bounding box center [587, 153] width 55 height 14
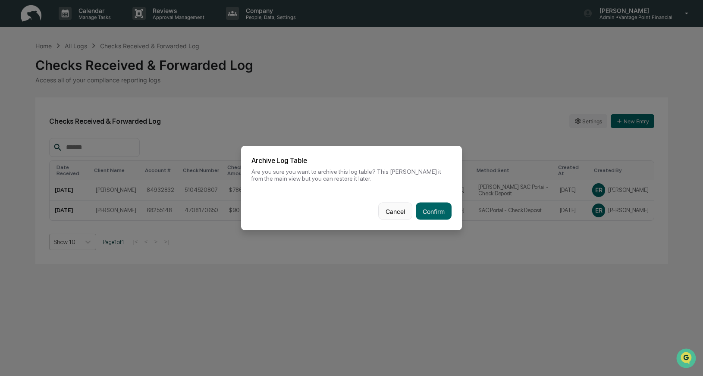
click at [392, 210] on button "Cancel" at bounding box center [395, 211] width 34 height 17
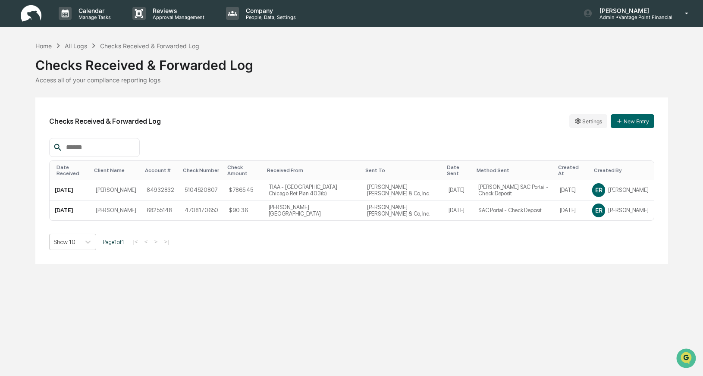
click at [49, 44] on div "Home" at bounding box center [43, 45] width 16 height 7
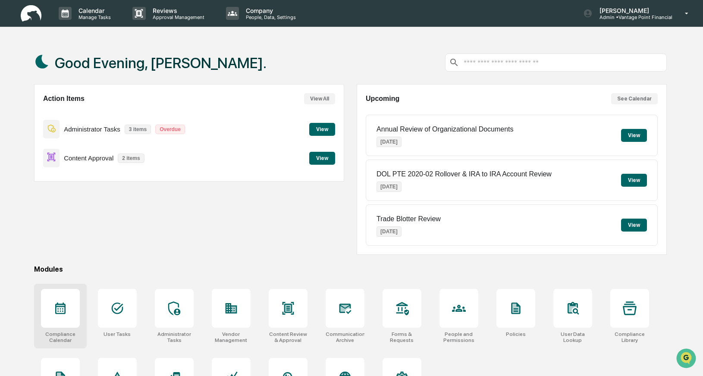
click at [64, 304] on icon at bounding box center [60, 308] width 14 height 14
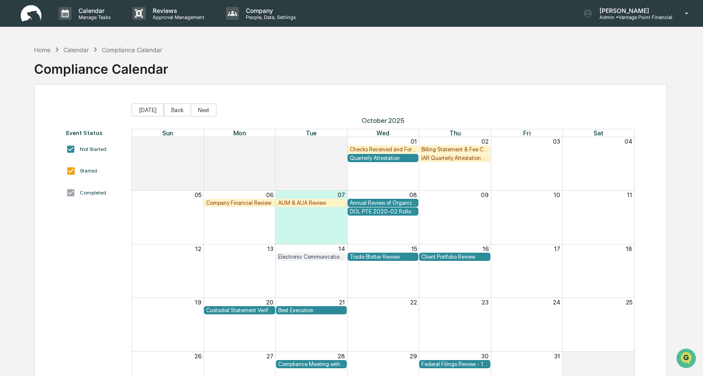
click at [381, 149] on div "Checks Received and Forwarded Log" at bounding box center [383, 149] width 66 height 6
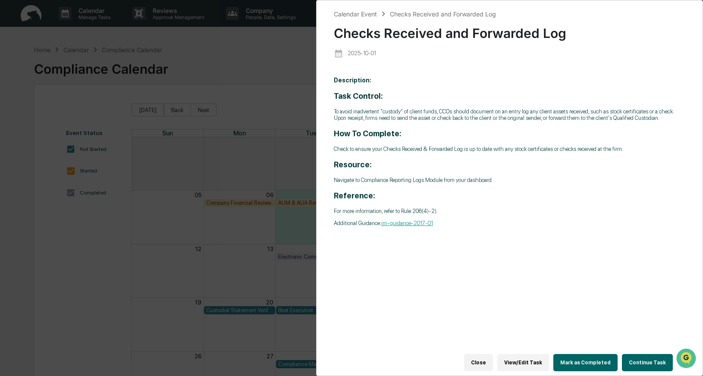
click at [650, 360] on button "Continue Task" at bounding box center [647, 362] width 51 height 17
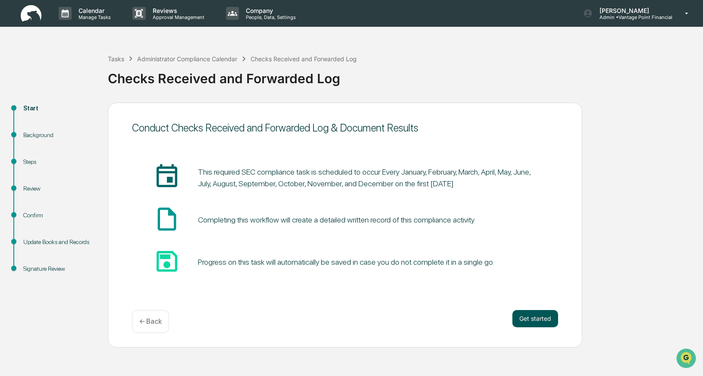
click at [551, 319] on button "Get started" at bounding box center [535, 318] width 46 height 17
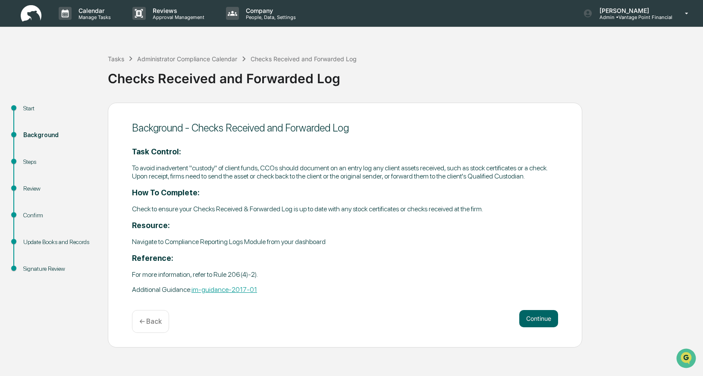
click at [551, 319] on button "Continue" at bounding box center [538, 318] width 39 height 17
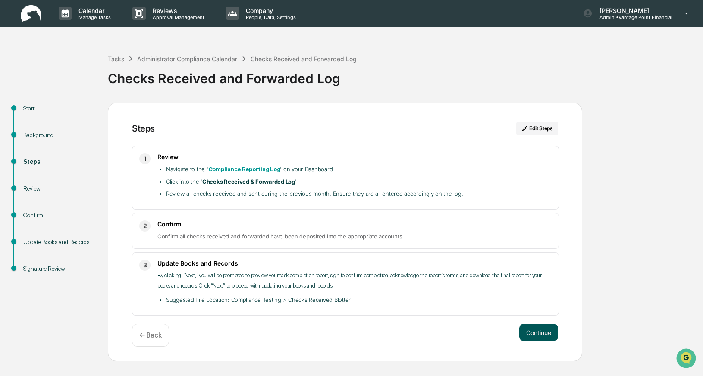
click at [539, 333] on button "Continue" at bounding box center [538, 332] width 39 height 17
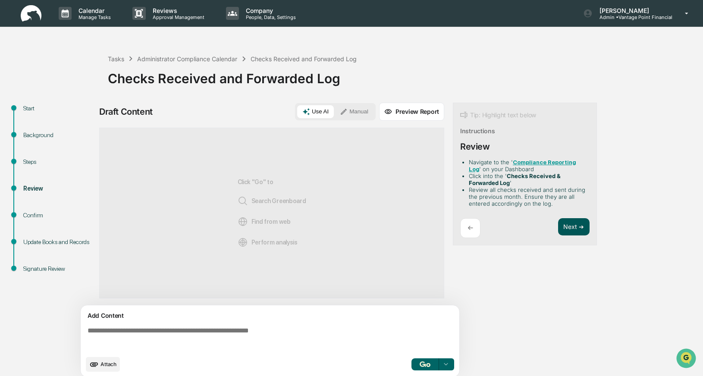
click at [571, 226] on button "Next ➔" at bounding box center [573, 227] width 31 height 18
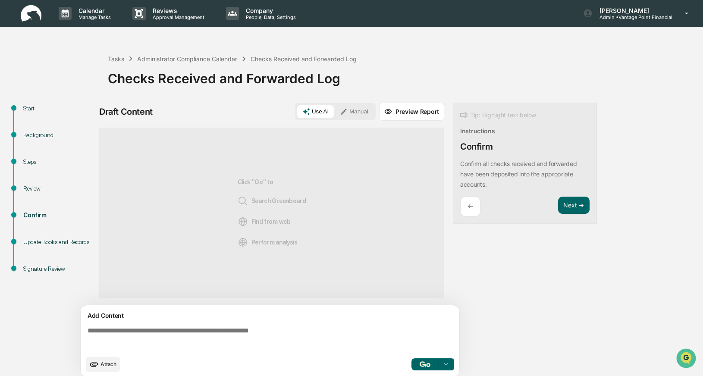
click at [351, 112] on button "Manual" at bounding box center [354, 111] width 39 height 13
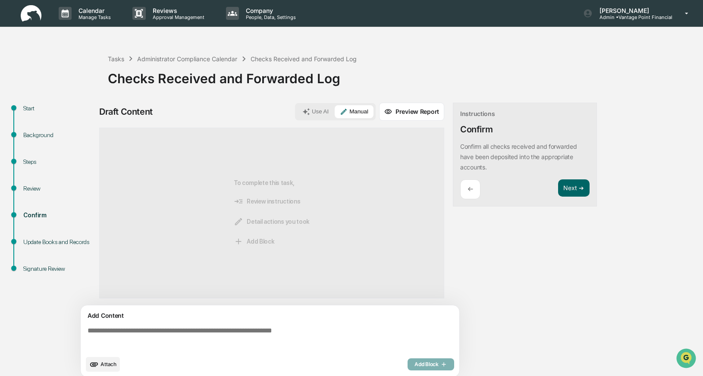
click at [106, 330] on textarea at bounding box center [271, 338] width 375 height 31
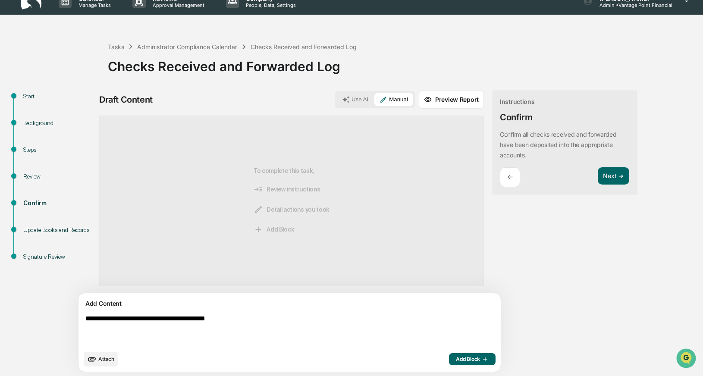
scroll to position [14, 0]
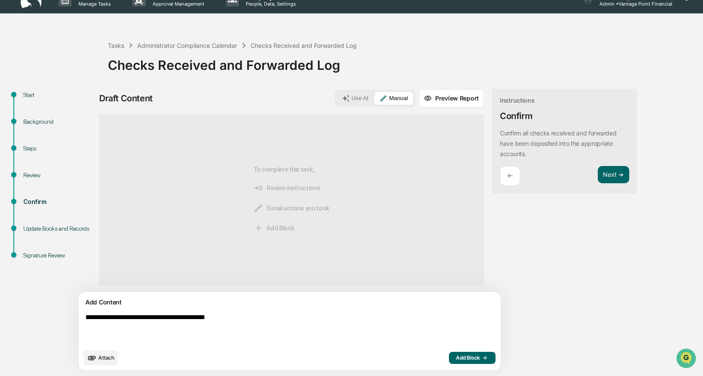
type textarea "**********"
click at [456, 359] on span "Add Block" at bounding box center [472, 357] width 33 height 7
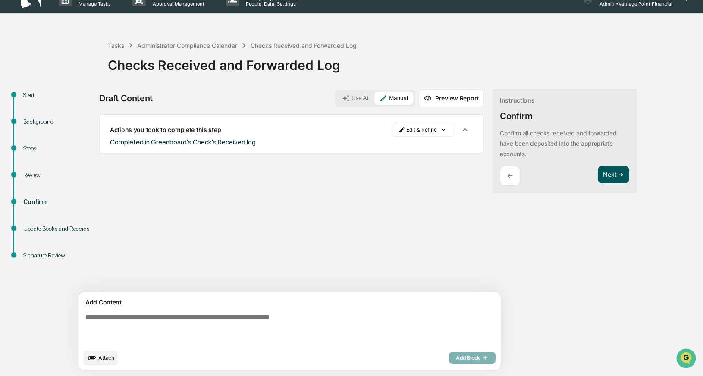
click at [598, 175] on button "Next ➔" at bounding box center [613, 175] width 31 height 18
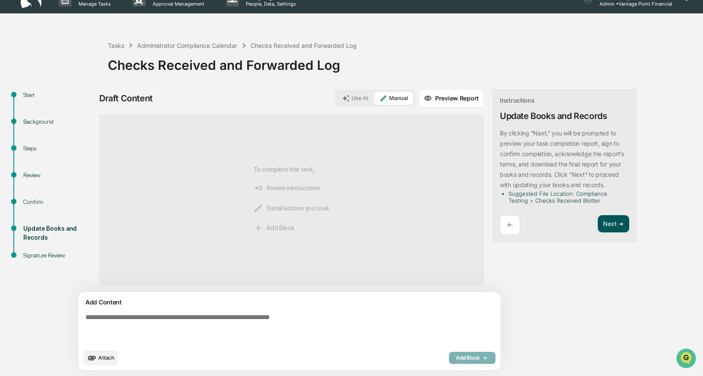
click at [598, 221] on button "Next ➔" at bounding box center [613, 224] width 31 height 18
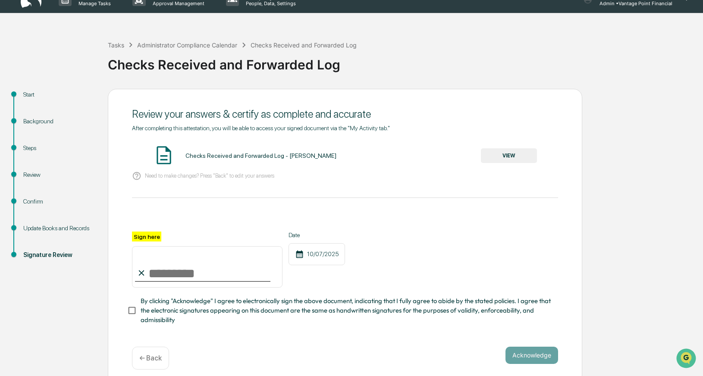
click at [507, 156] on button "VIEW" at bounding box center [509, 155] width 56 height 15
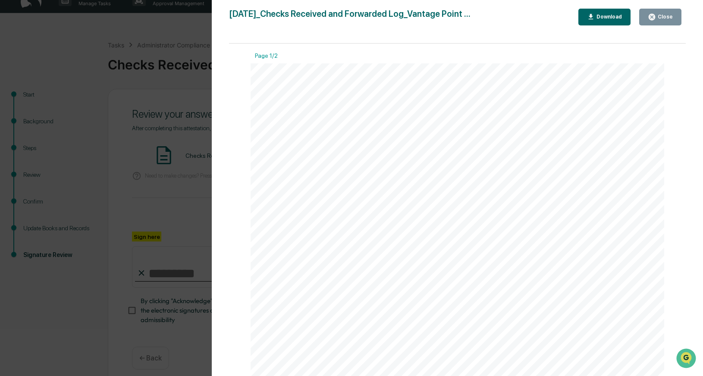
click at [653, 16] on icon "button" at bounding box center [651, 17] width 6 height 6
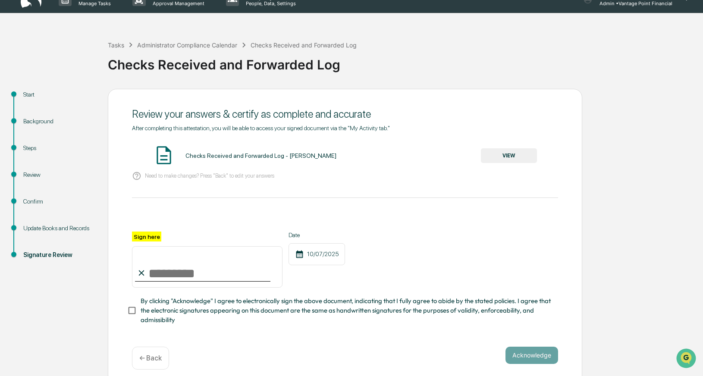
click at [172, 266] on input "Sign here" at bounding box center [207, 266] width 150 height 41
type input "**********"
click at [528, 352] on button "Acknowledge" at bounding box center [531, 355] width 53 height 17
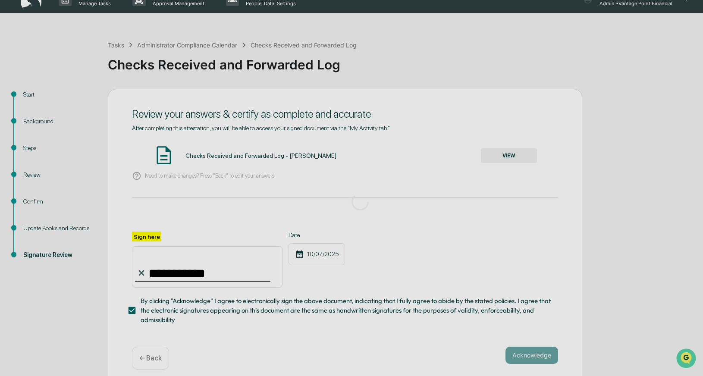
scroll to position [0, 0]
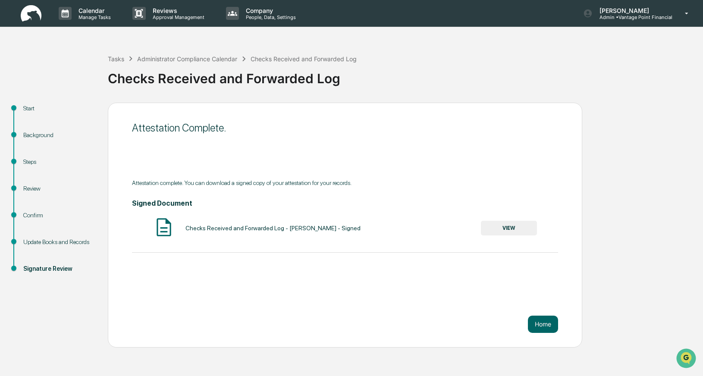
click at [507, 229] on button "VIEW" at bounding box center [509, 228] width 56 height 15
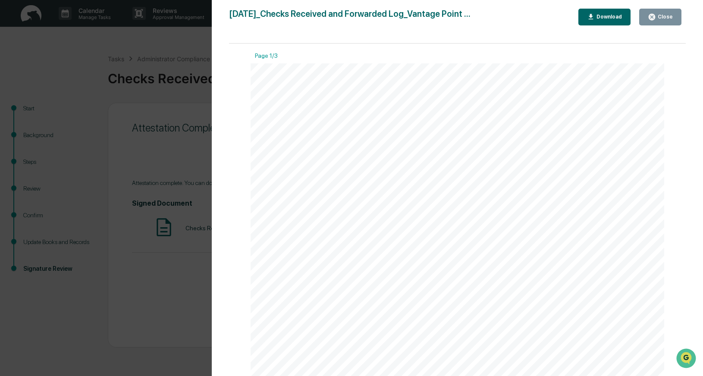
click at [604, 17] on div "Download" at bounding box center [608, 17] width 27 height 6
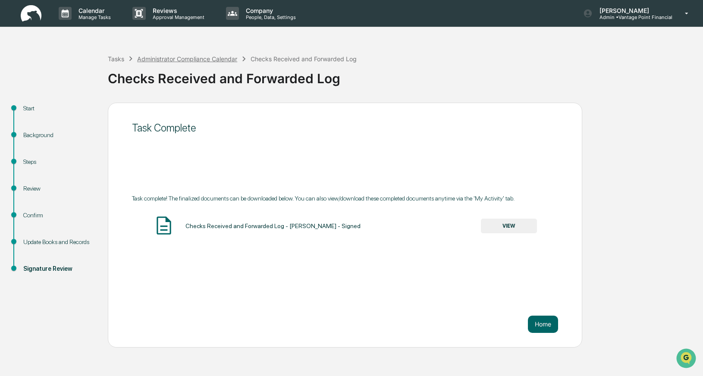
click at [188, 59] on div "Administrator Compliance Calendar" at bounding box center [187, 58] width 100 height 7
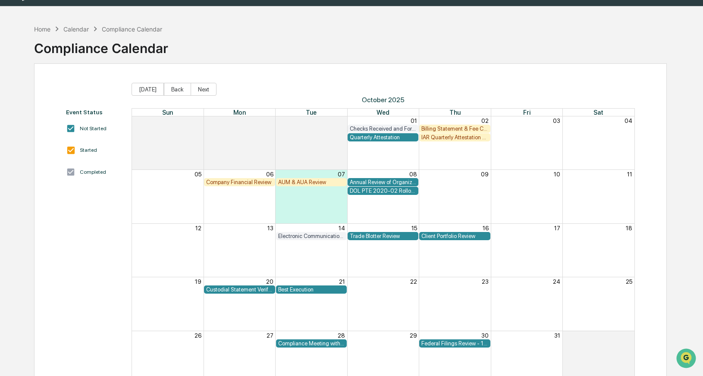
scroll to position [21, 0]
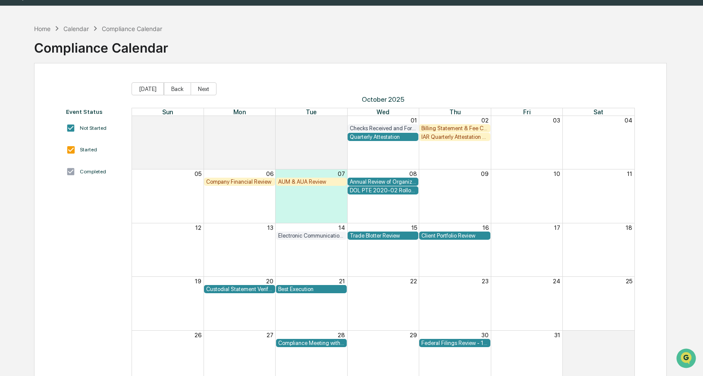
click at [301, 179] on div "AUM & AUA Review" at bounding box center [311, 181] width 66 height 6
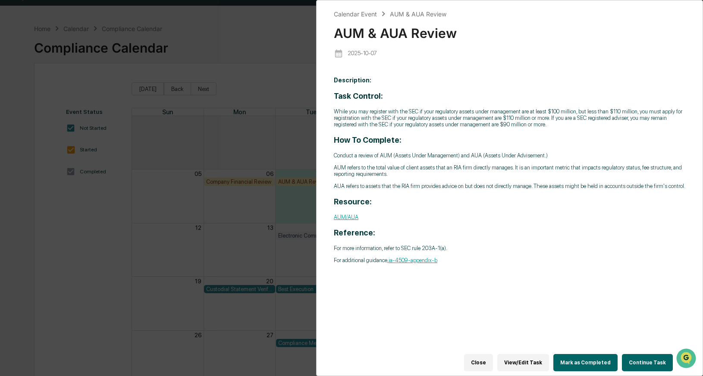
click at [651, 358] on button "Continue Task" at bounding box center [647, 362] width 51 height 17
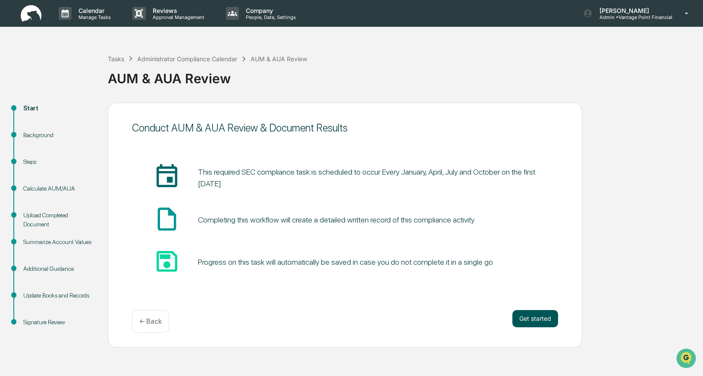
click at [545, 316] on button "Get started" at bounding box center [535, 318] width 46 height 17
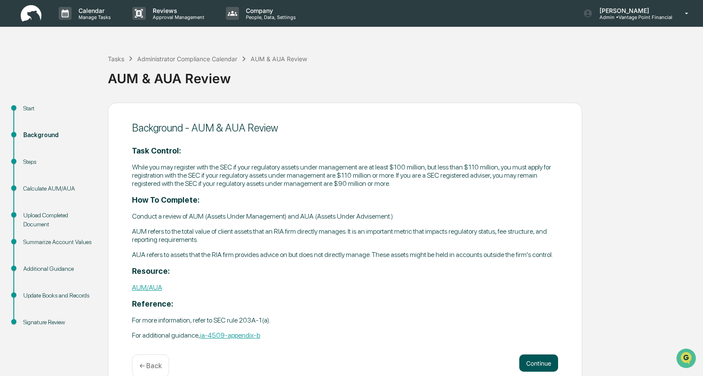
click at [533, 366] on button "Continue" at bounding box center [538, 362] width 39 height 17
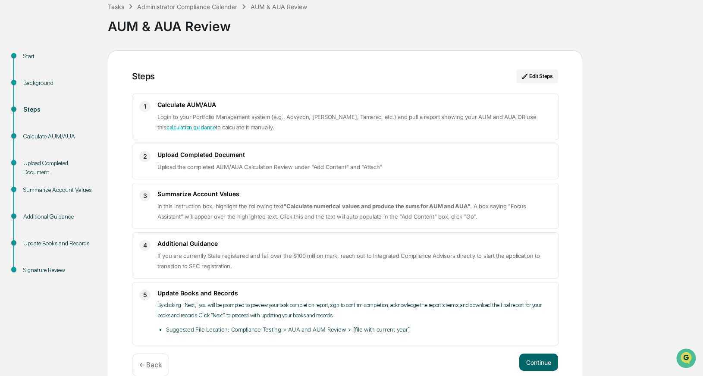
scroll to position [68, 0]
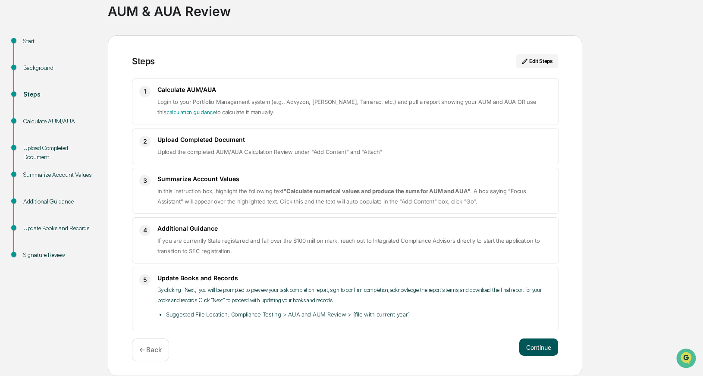
click at [538, 347] on button "Continue" at bounding box center [538, 346] width 39 height 17
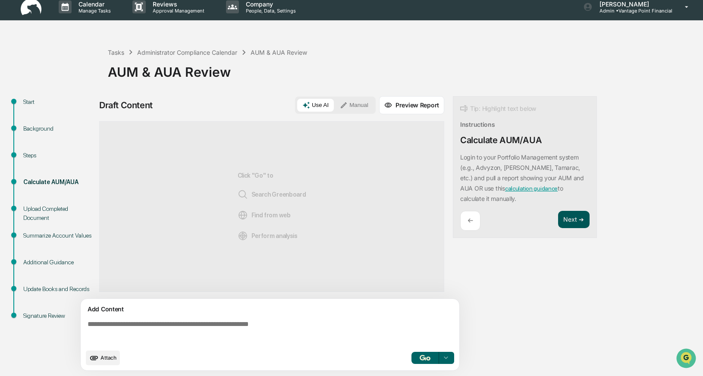
click at [580, 218] on button "Next ➔" at bounding box center [573, 220] width 31 height 18
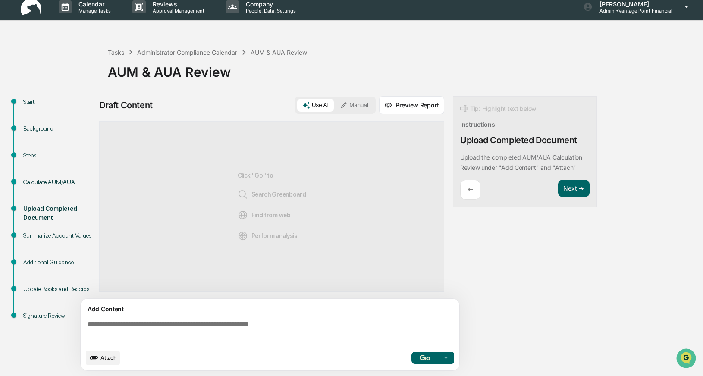
click at [357, 102] on button "Manual" at bounding box center [354, 105] width 39 height 13
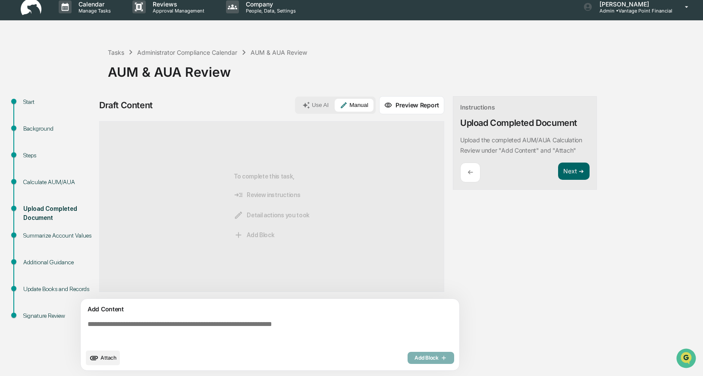
click at [101, 356] on span "Attach" at bounding box center [108, 357] width 16 height 6
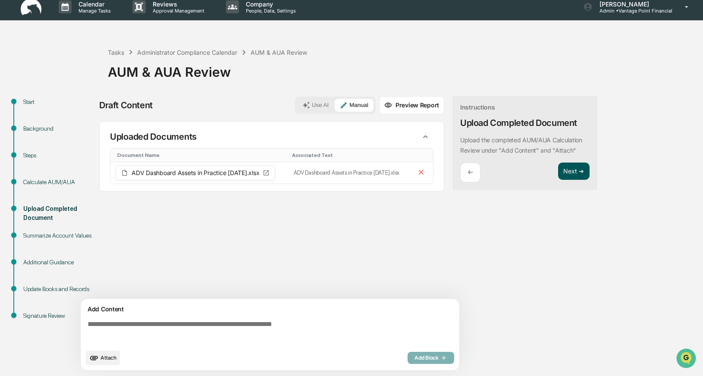
click at [568, 168] on button "Next ➔" at bounding box center [573, 172] width 31 height 18
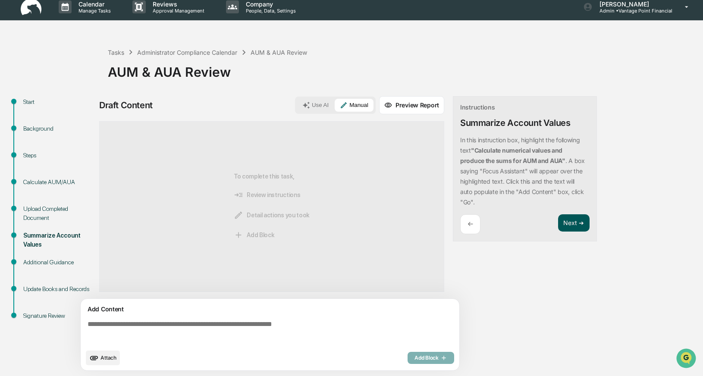
click at [568, 228] on button "Next ➔" at bounding box center [573, 223] width 31 height 18
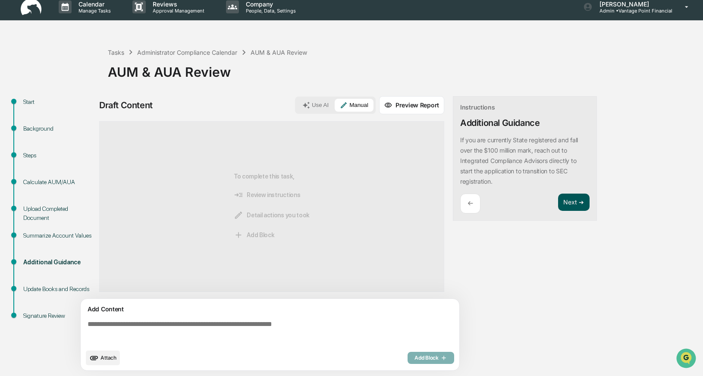
click at [574, 206] on button "Next ➔" at bounding box center [573, 203] width 31 height 18
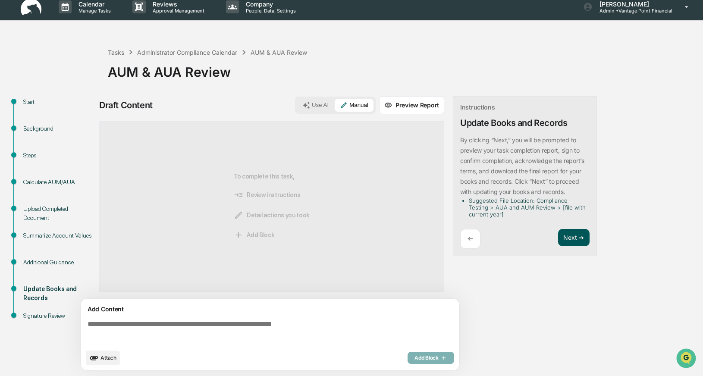
click at [570, 235] on button "Next ➔" at bounding box center [573, 238] width 31 height 18
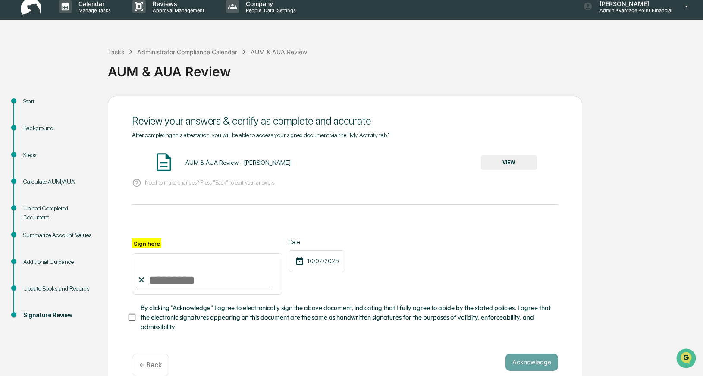
click at [504, 162] on button "VIEW" at bounding box center [509, 162] width 56 height 15
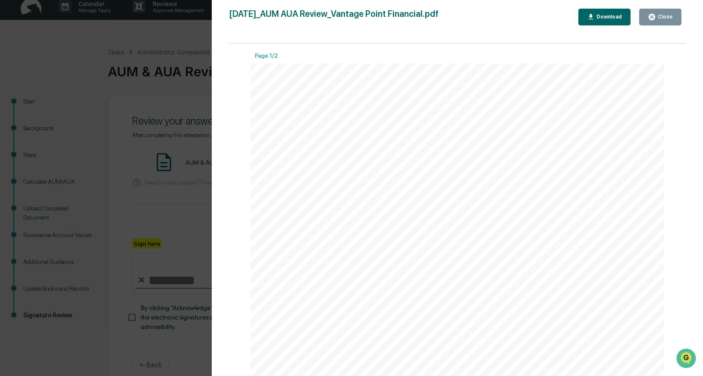
click at [670, 11] on button "Close" at bounding box center [660, 17] width 42 height 17
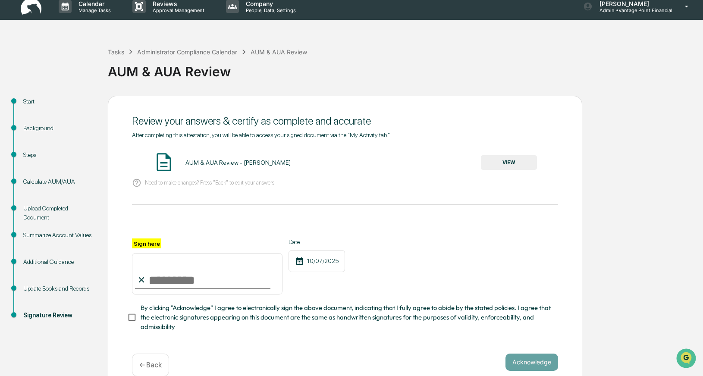
click at [164, 278] on input "Sign here" at bounding box center [207, 273] width 150 height 41
type input "**********"
click at [516, 360] on button "Acknowledge" at bounding box center [531, 362] width 53 height 17
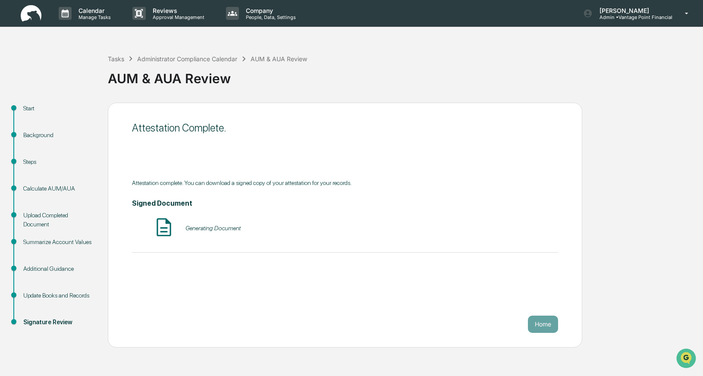
scroll to position [0, 0]
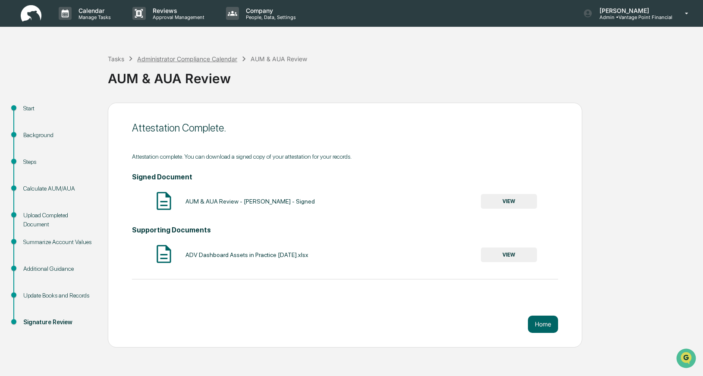
click at [164, 59] on div "Administrator Compliance Calendar" at bounding box center [187, 58] width 100 height 7
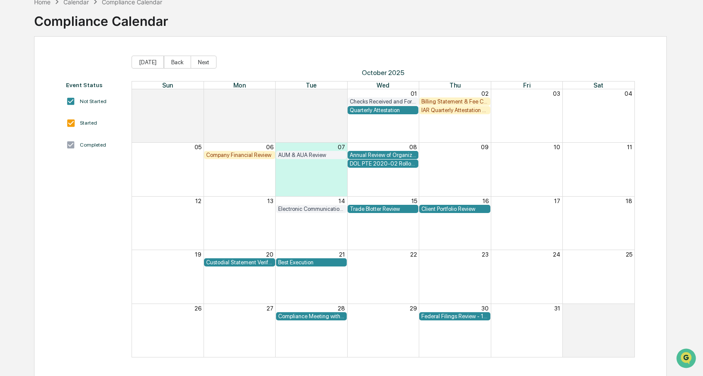
scroll to position [48, 0]
click at [378, 153] on div "Annual Review of Organizational Documents" at bounding box center [383, 154] width 66 height 6
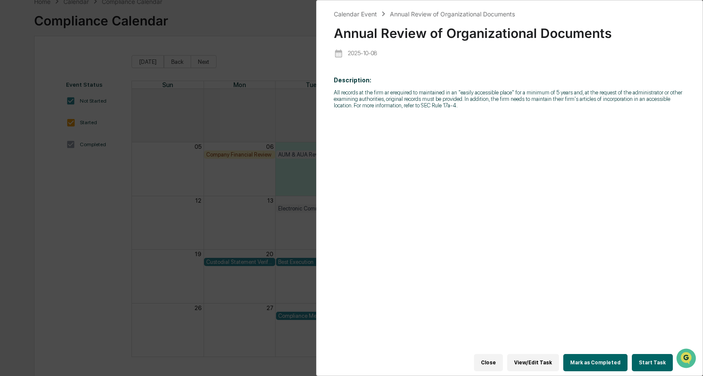
click at [654, 366] on button "Start Task" at bounding box center [652, 362] width 41 height 17
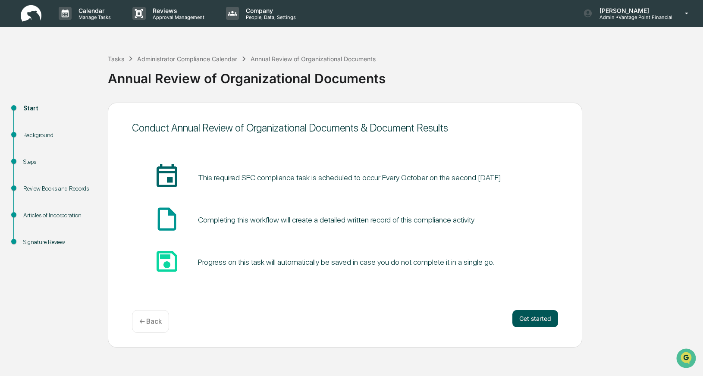
click at [529, 316] on button "Get started" at bounding box center [535, 318] width 46 height 17
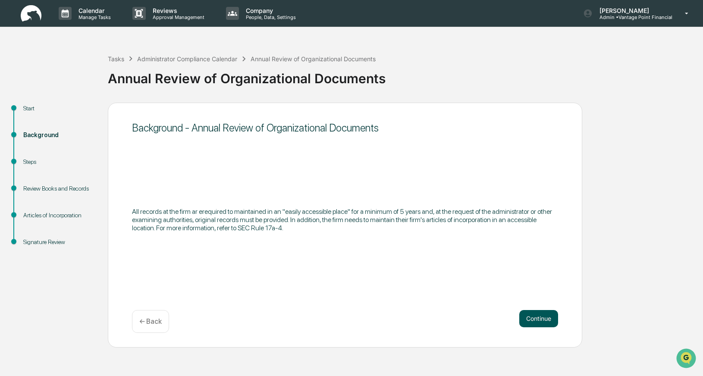
click at [530, 315] on button "Continue" at bounding box center [538, 318] width 39 height 17
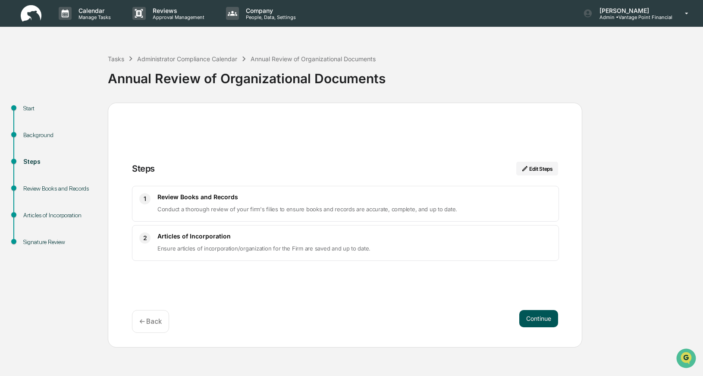
click at [530, 315] on button "Continue" at bounding box center [538, 318] width 39 height 17
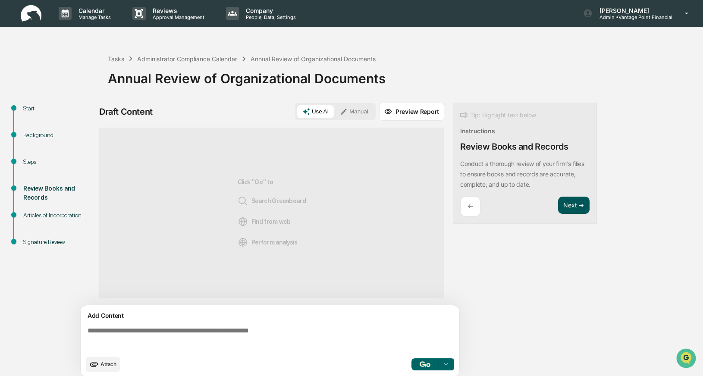
click at [577, 213] on button "Next ➔" at bounding box center [573, 206] width 31 height 18
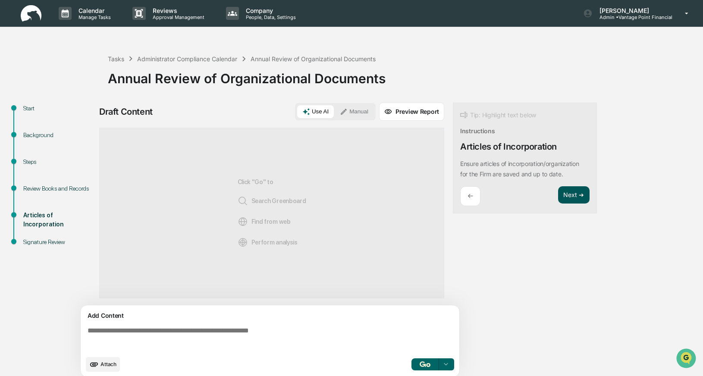
click at [569, 197] on button "Next ➔" at bounding box center [573, 195] width 31 height 18
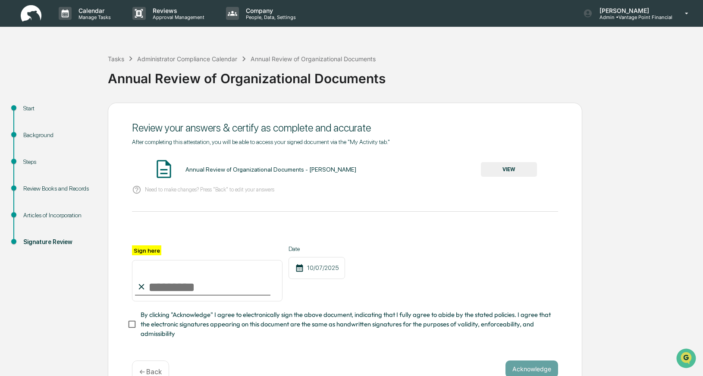
click at [145, 370] on p "← Back" at bounding box center [150, 372] width 22 height 8
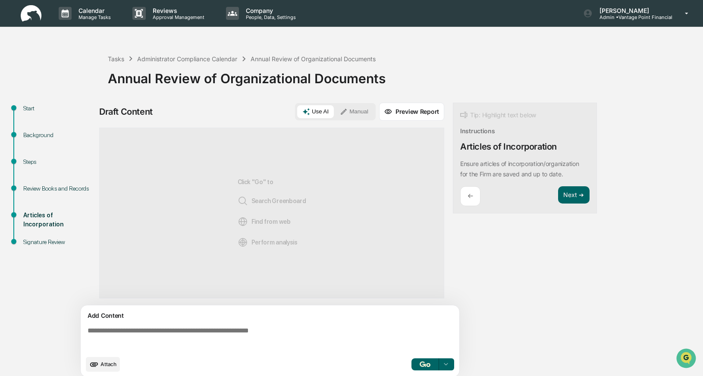
click at [471, 196] on p "←" at bounding box center [470, 196] width 6 height 8
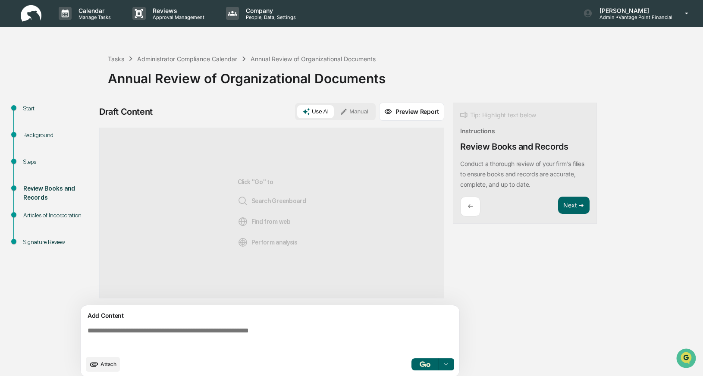
click at [474, 206] on div "←" at bounding box center [470, 207] width 20 height 20
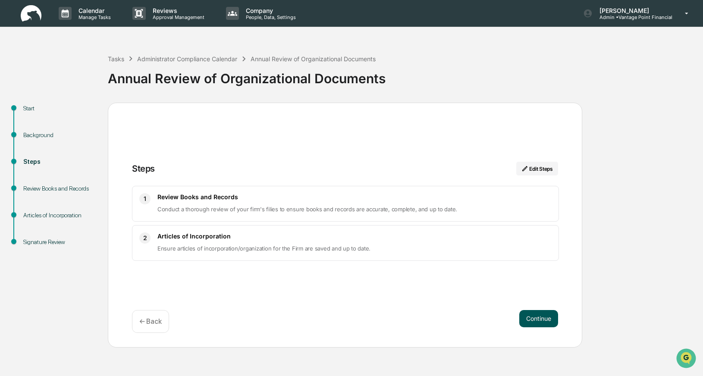
click at [533, 315] on button "Continue" at bounding box center [538, 318] width 39 height 17
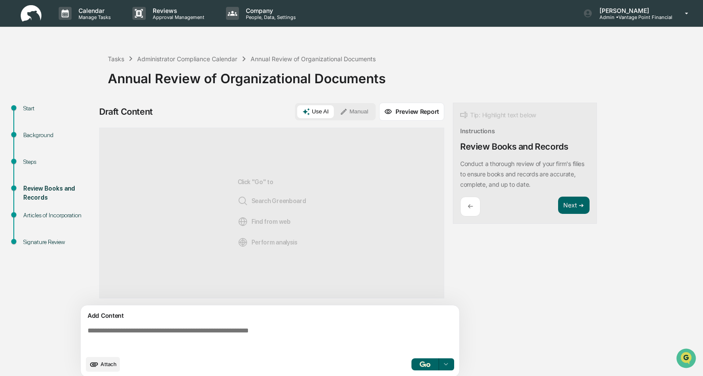
click at [358, 112] on button "Manual" at bounding box center [354, 111] width 39 height 13
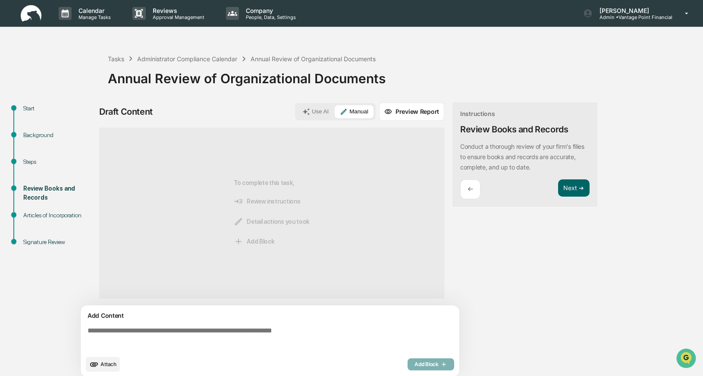
click at [103, 365] on span "Attach" at bounding box center [108, 364] width 16 height 6
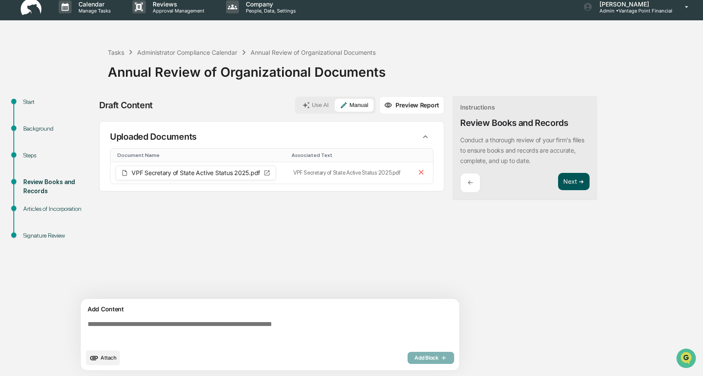
click at [575, 181] on button "Next ➔" at bounding box center [573, 182] width 31 height 18
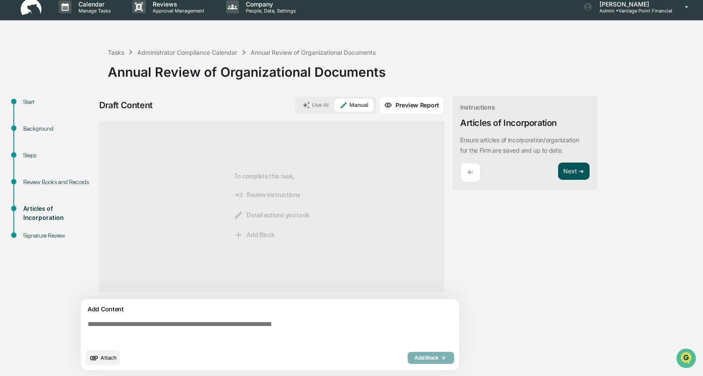
click at [572, 170] on button "Next ➔" at bounding box center [573, 172] width 31 height 18
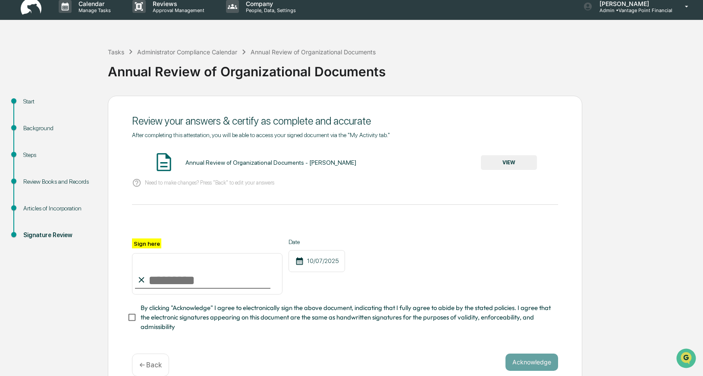
click at [518, 159] on button "VIEW" at bounding box center [509, 162] width 56 height 15
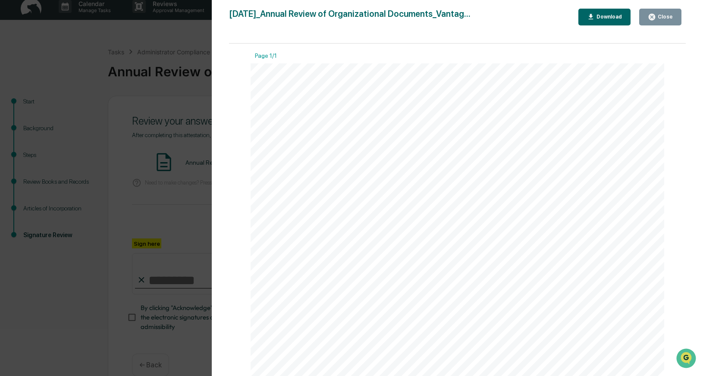
click at [666, 16] on div "Close" at bounding box center [664, 17] width 17 height 6
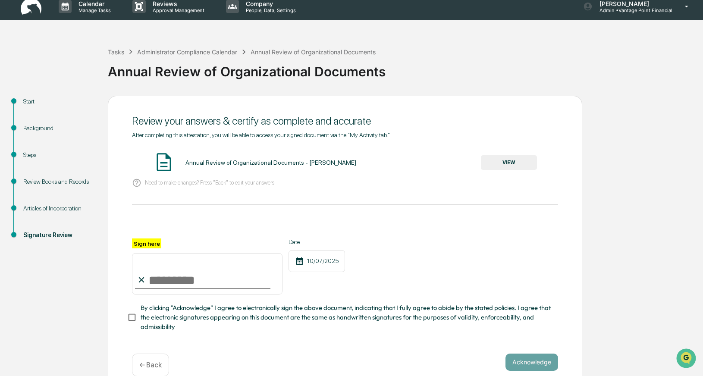
click at [166, 282] on input "Sign here" at bounding box center [207, 273] width 150 height 41
type input "**********"
click at [523, 357] on button "Acknowledge" at bounding box center [531, 362] width 53 height 17
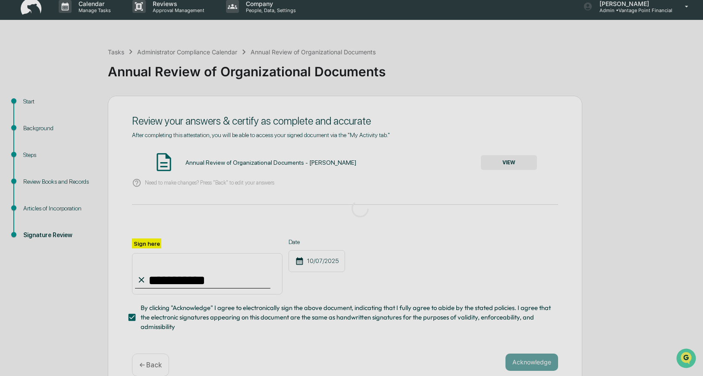
scroll to position [0, 0]
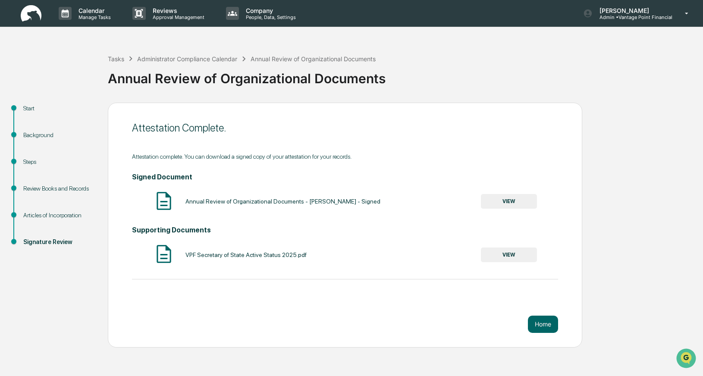
click at [515, 200] on button "VIEW" at bounding box center [509, 201] width 56 height 15
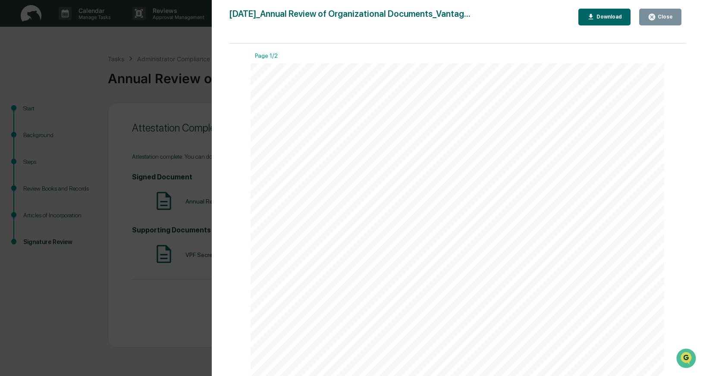
click at [606, 17] on div "Download" at bounding box center [608, 17] width 27 height 6
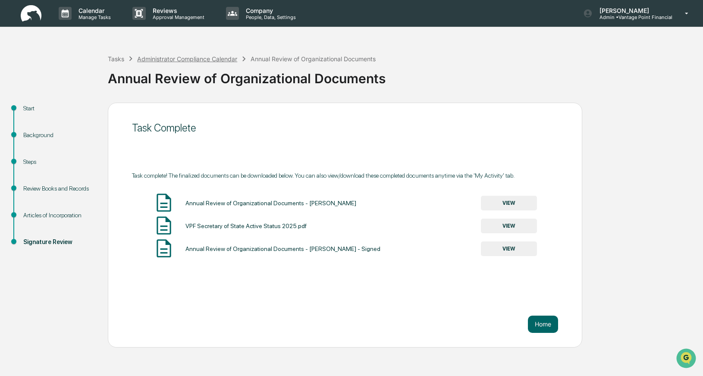
click at [188, 59] on div "Administrator Compliance Calendar" at bounding box center [187, 58] width 100 height 7
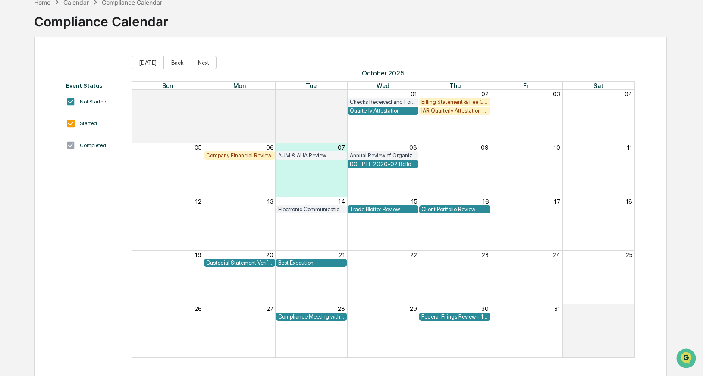
scroll to position [49, 0]
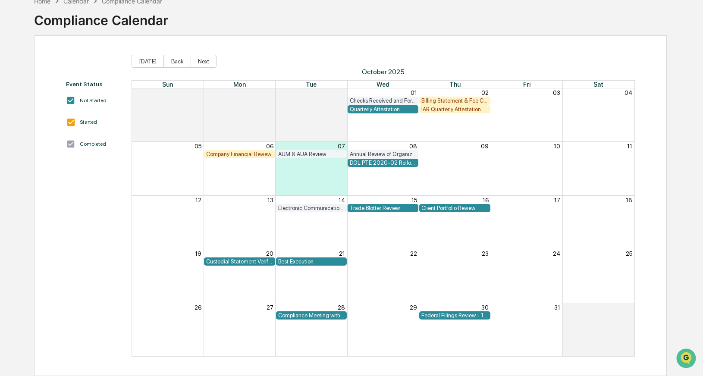
click at [304, 209] on div "Electronic Communication Review" at bounding box center [311, 208] width 66 height 6
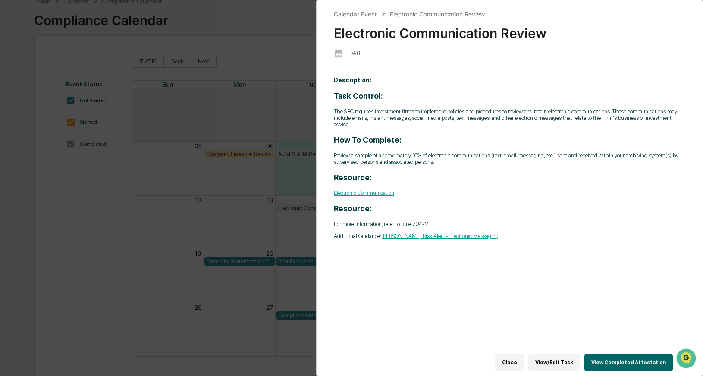
click at [513, 360] on button "Close" at bounding box center [509, 362] width 29 height 17
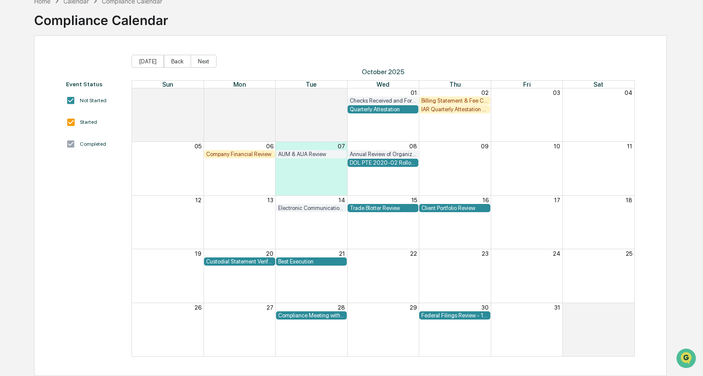
click at [301, 207] on div "Electronic Communication Review" at bounding box center [311, 208] width 66 height 6
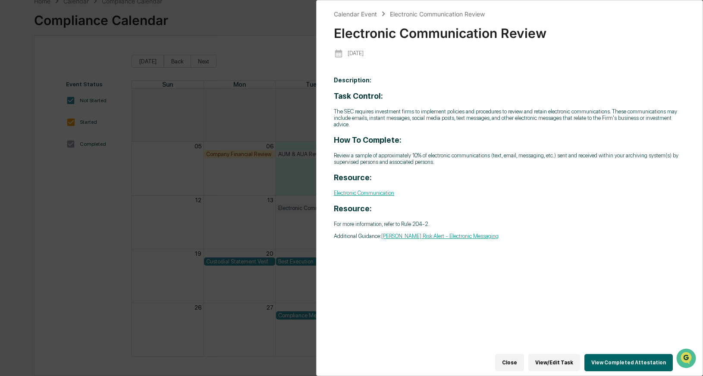
click at [615, 361] on button "View Completed Attestation" at bounding box center [628, 362] width 88 height 17
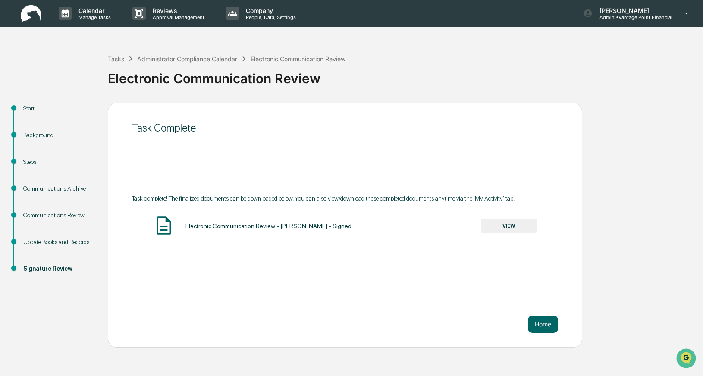
click at [510, 229] on button "VIEW" at bounding box center [509, 226] width 56 height 15
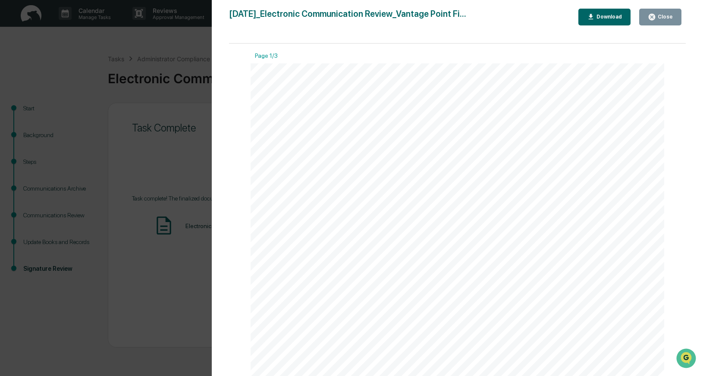
click at [601, 16] on div "Download" at bounding box center [608, 17] width 27 height 6
click at [664, 17] on div "Close" at bounding box center [664, 17] width 17 height 6
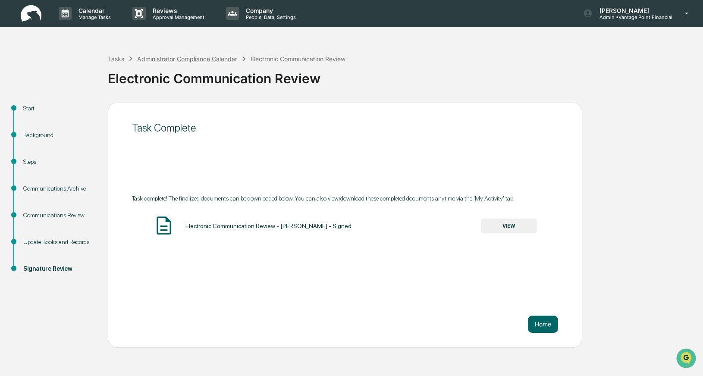
click at [190, 57] on div "Administrator Compliance Calendar" at bounding box center [187, 58] width 100 height 7
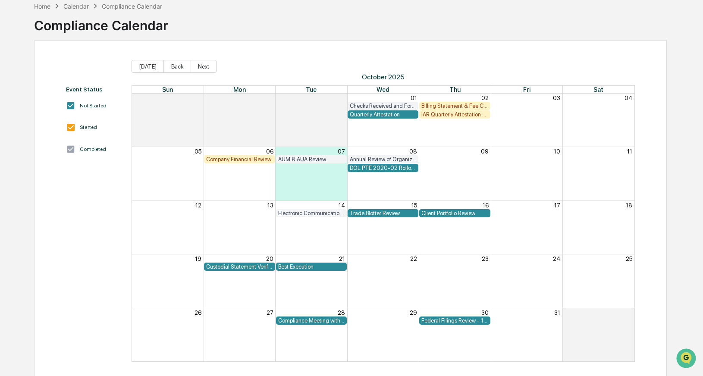
scroll to position [49, 0]
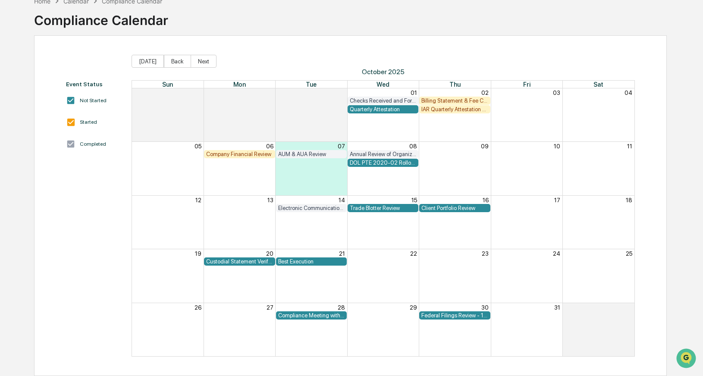
click at [379, 208] on div "Trade Blotter Review" at bounding box center [383, 208] width 66 height 6
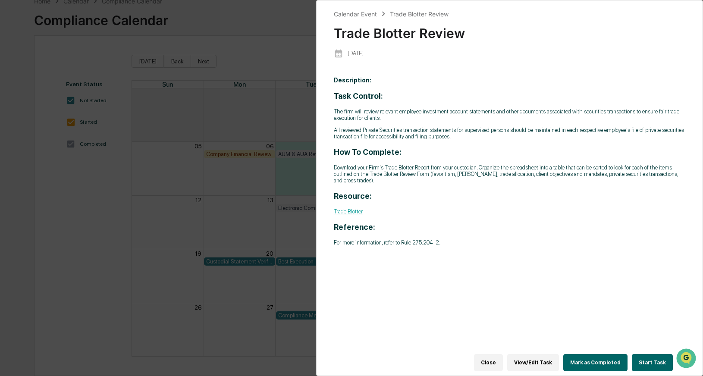
click at [645, 363] on button "Start Task" at bounding box center [652, 362] width 41 height 17
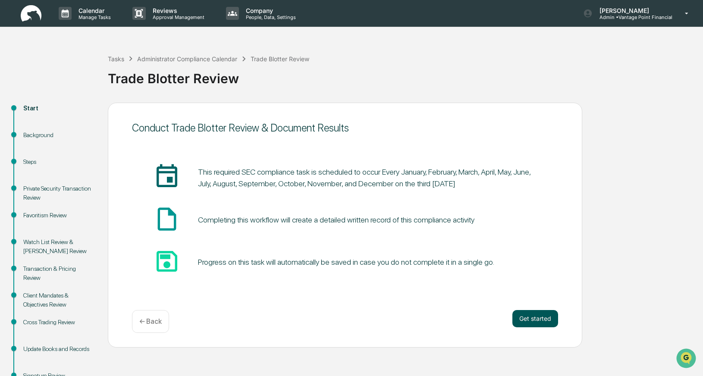
click at [534, 321] on button "Get started" at bounding box center [535, 318] width 46 height 17
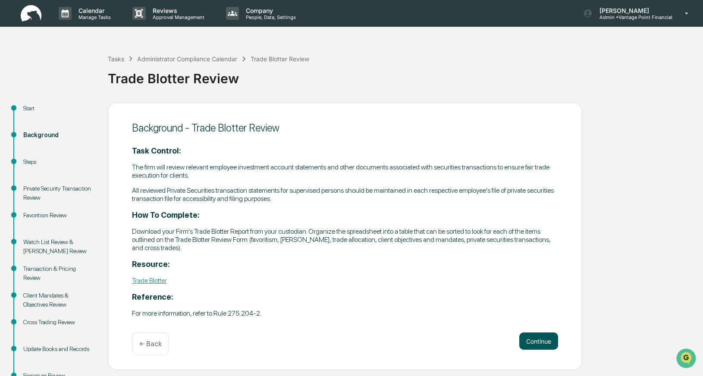
click at [533, 344] on button "Continue" at bounding box center [538, 340] width 39 height 17
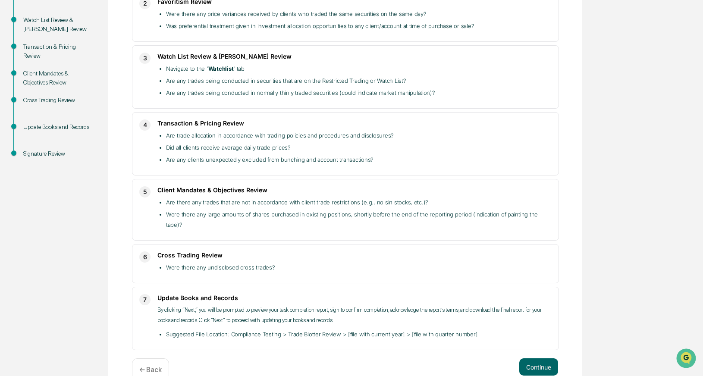
scroll to position [232, 0]
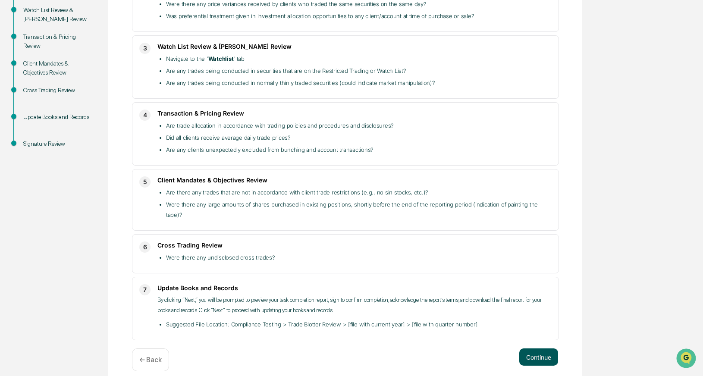
click at [540, 348] on button "Continue" at bounding box center [538, 356] width 39 height 17
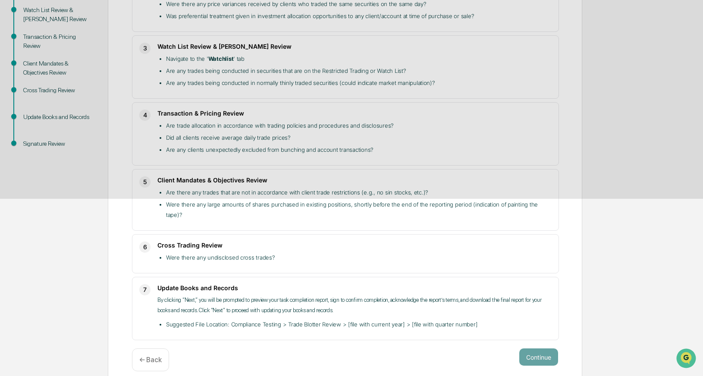
scroll to position [30, 0]
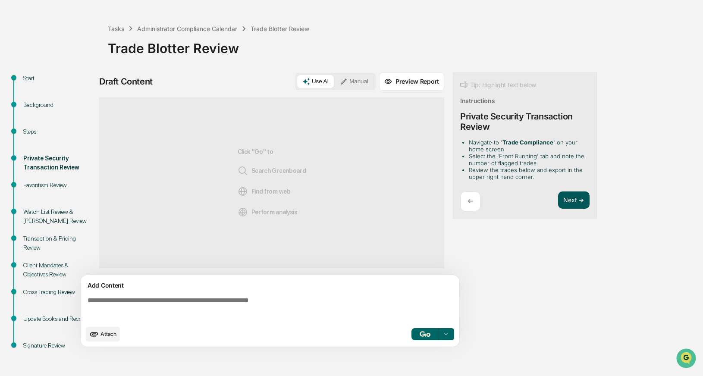
click at [573, 199] on button "Next ➔" at bounding box center [573, 200] width 31 height 18
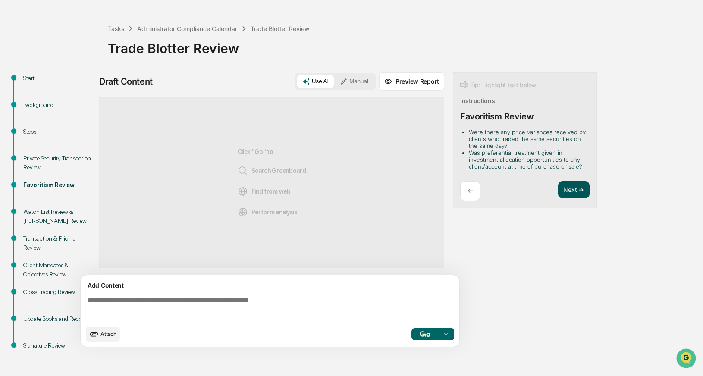
click at [567, 187] on button "Next ➔" at bounding box center [573, 190] width 31 height 18
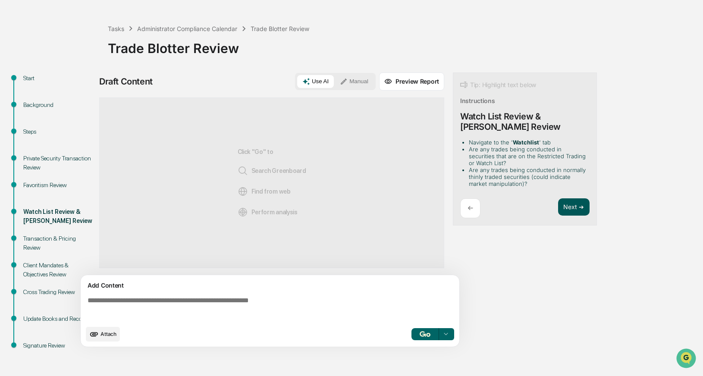
click at [568, 206] on button "Next ➔" at bounding box center [573, 207] width 31 height 18
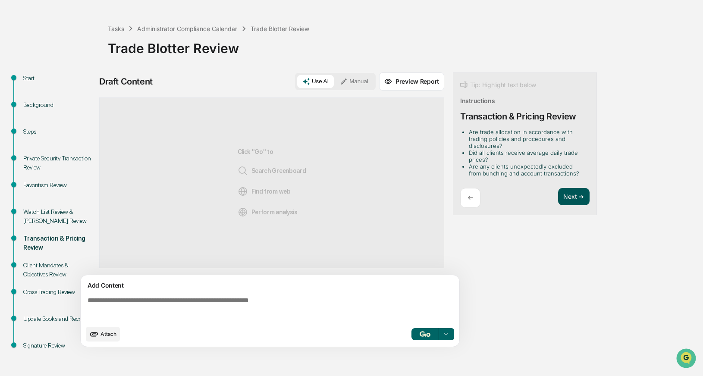
click at [573, 197] on button "Next ➔" at bounding box center [573, 197] width 31 height 18
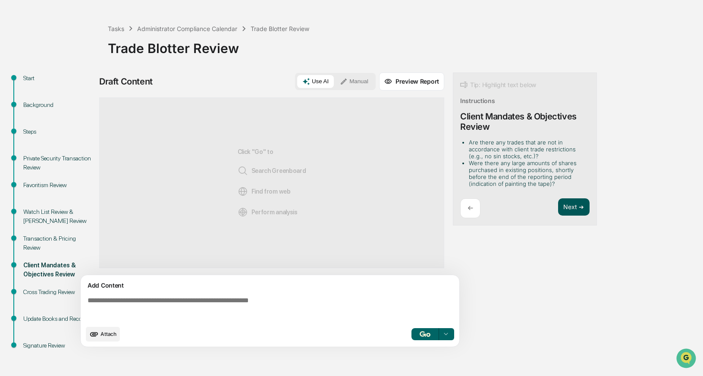
click at [571, 204] on button "Next ➔" at bounding box center [573, 207] width 31 height 18
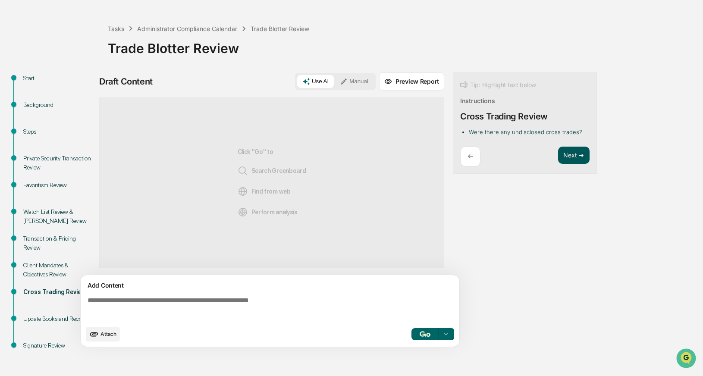
click at [566, 157] on button "Next ➔" at bounding box center [573, 156] width 31 height 18
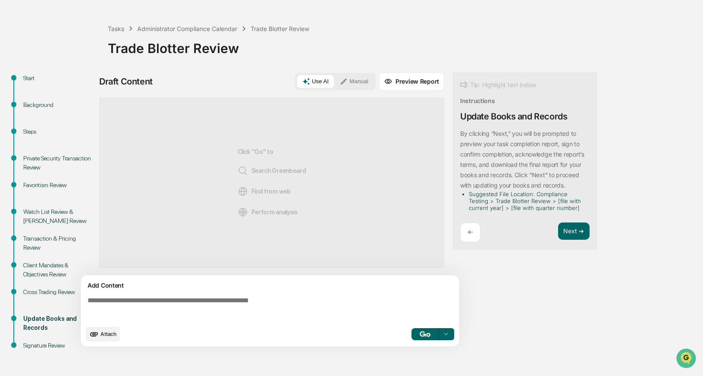
click at [350, 82] on button "Manual" at bounding box center [354, 81] width 39 height 13
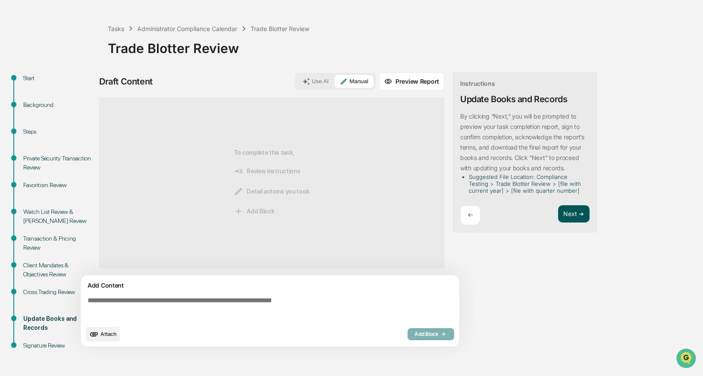
click at [567, 212] on button "Next ➔" at bounding box center [573, 214] width 31 height 18
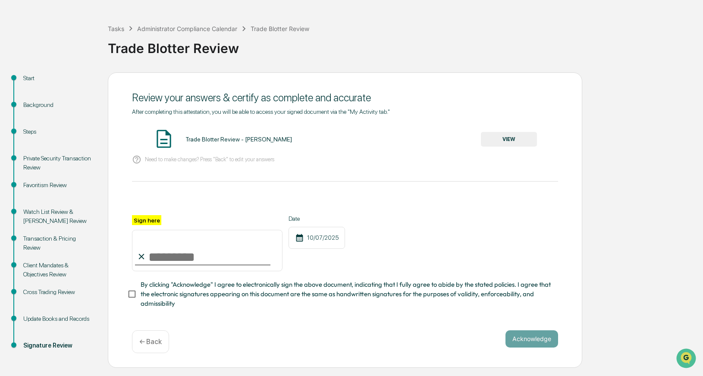
click at [176, 252] on input "Sign here" at bounding box center [207, 250] width 150 height 41
type input "**********"
click at [520, 334] on button "Acknowledge" at bounding box center [531, 338] width 53 height 17
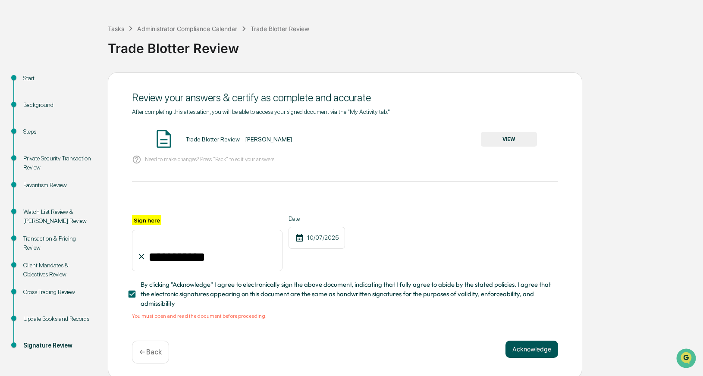
click at [523, 345] on button "Acknowledge" at bounding box center [531, 349] width 53 height 17
click at [508, 138] on button "VIEW" at bounding box center [509, 139] width 56 height 15
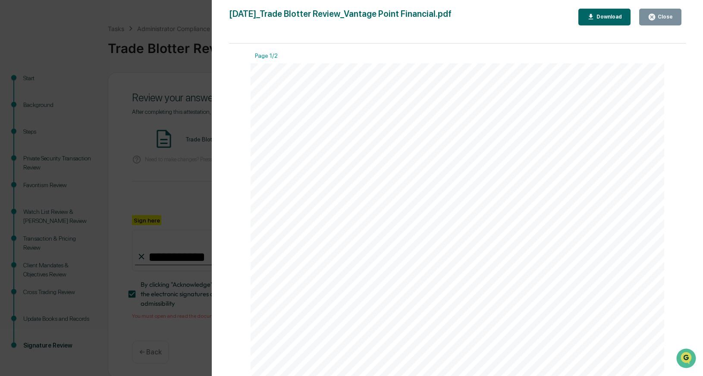
click at [662, 15] on div "Close" at bounding box center [664, 17] width 17 height 6
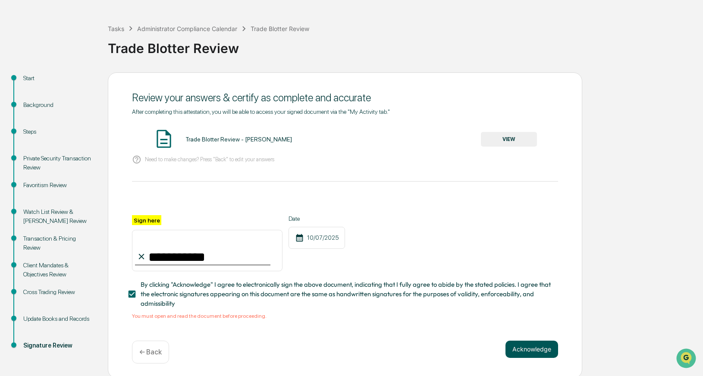
click at [528, 345] on button "Acknowledge" at bounding box center [531, 349] width 53 height 17
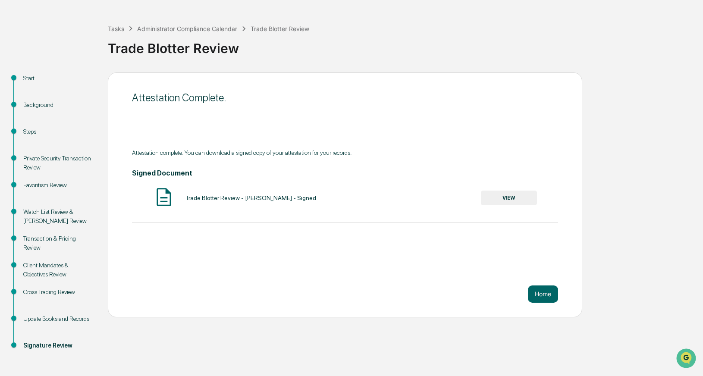
click at [514, 195] on button "VIEW" at bounding box center [509, 198] width 56 height 15
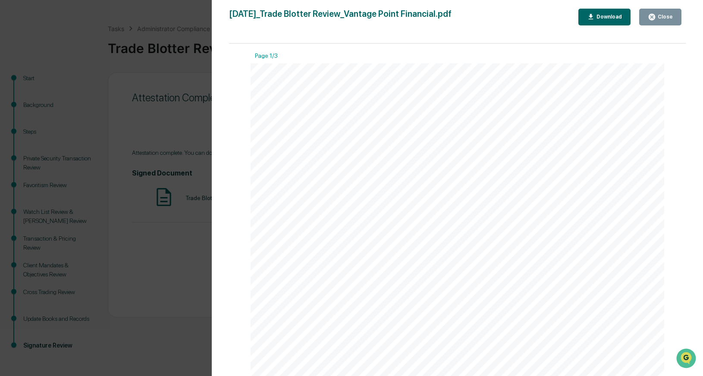
click at [607, 18] on div "Download" at bounding box center [608, 17] width 27 height 6
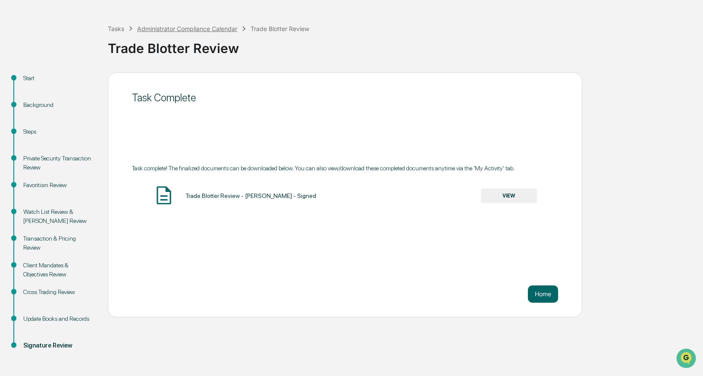
click at [165, 30] on div "Administrator Compliance Calendar" at bounding box center [187, 28] width 100 height 7
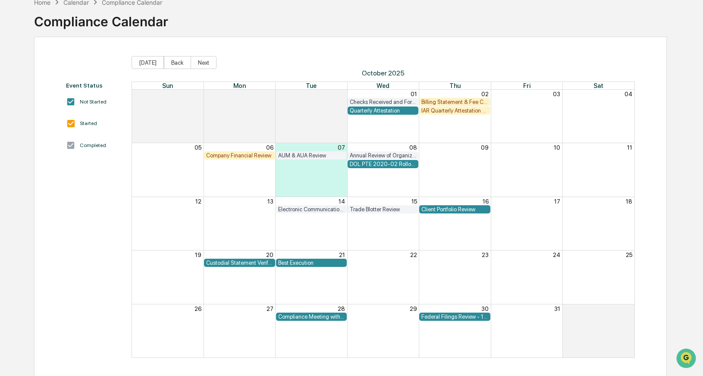
scroll to position [49, 0]
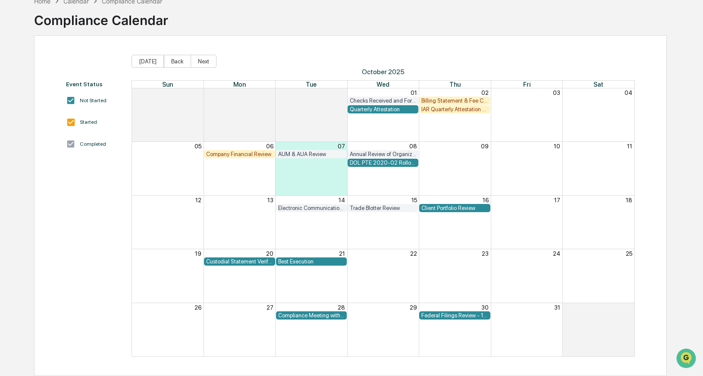
click at [311, 314] on div "Compliance Meeting with Management" at bounding box center [311, 315] width 66 height 6
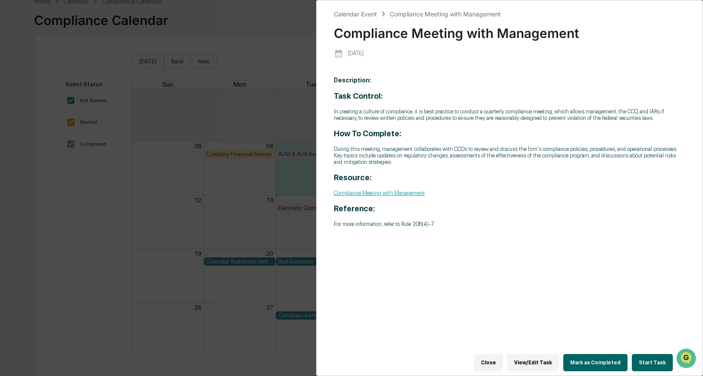
click at [304, 285] on div "Calendar Event Compliance Meeting with Management Compliance Meeting with Manag…" at bounding box center [351, 188] width 703 height 376
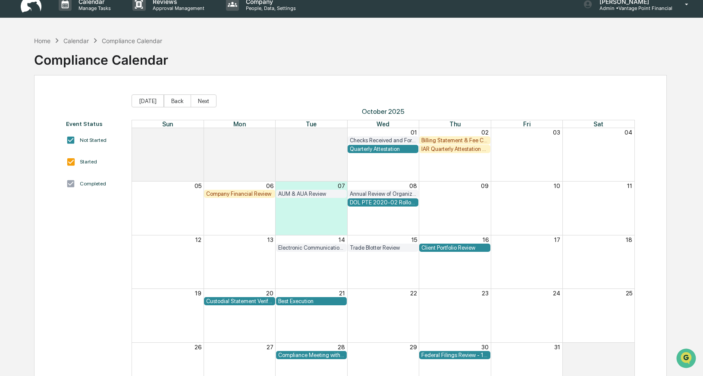
scroll to position [0, 0]
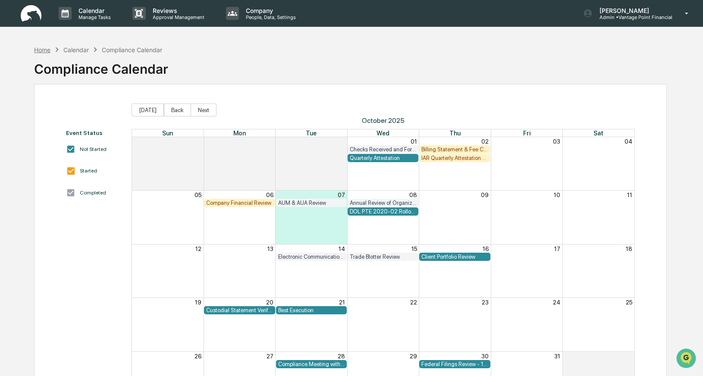
click at [47, 48] on div "Home" at bounding box center [42, 49] width 16 height 7
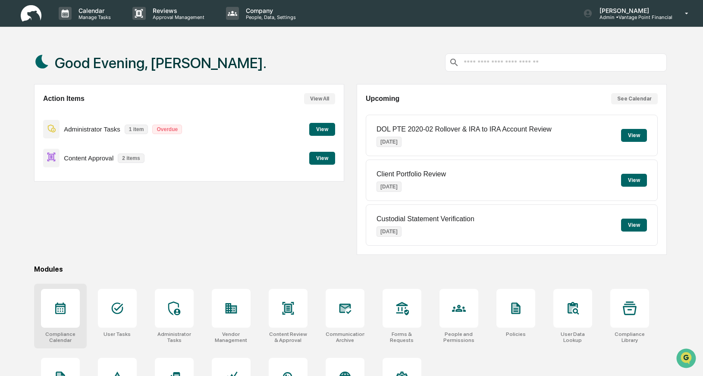
click at [53, 312] on icon at bounding box center [60, 308] width 14 height 14
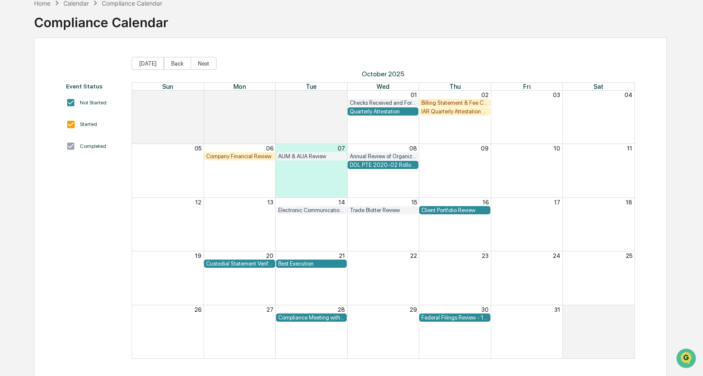
scroll to position [49, 0]
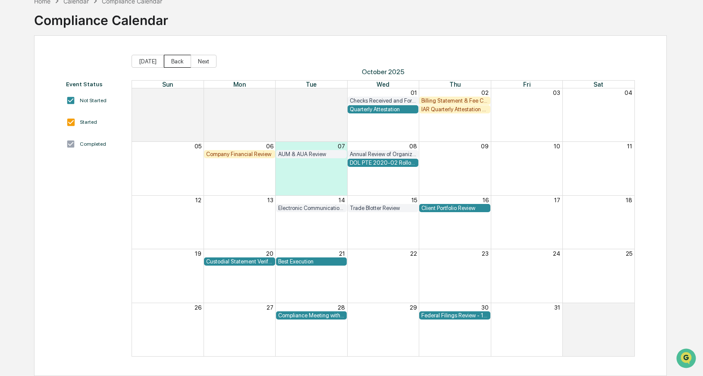
click at [174, 60] on button "Back" at bounding box center [177, 61] width 27 height 13
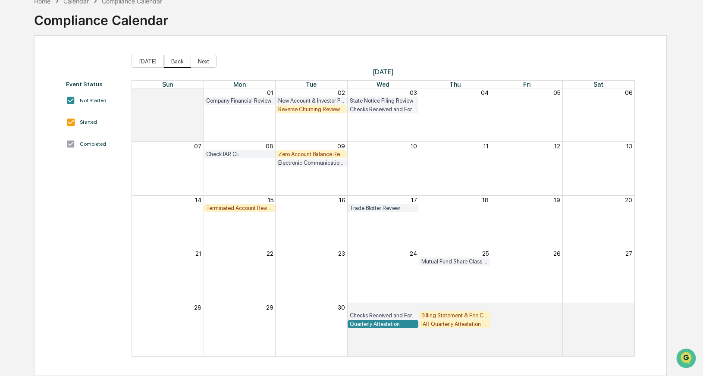
click at [174, 60] on button "Back" at bounding box center [177, 61] width 27 height 13
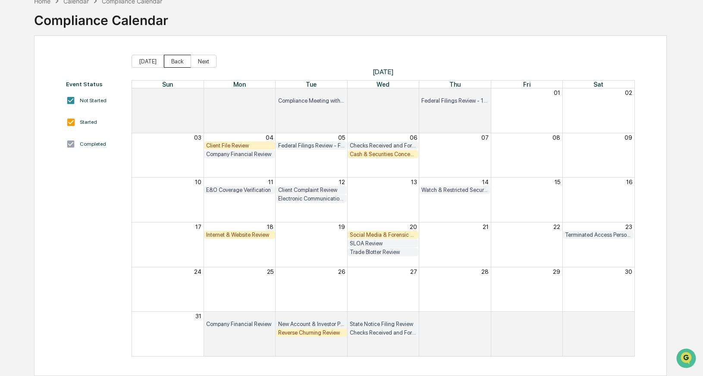
click at [181, 62] on button "Back" at bounding box center [177, 61] width 27 height 13
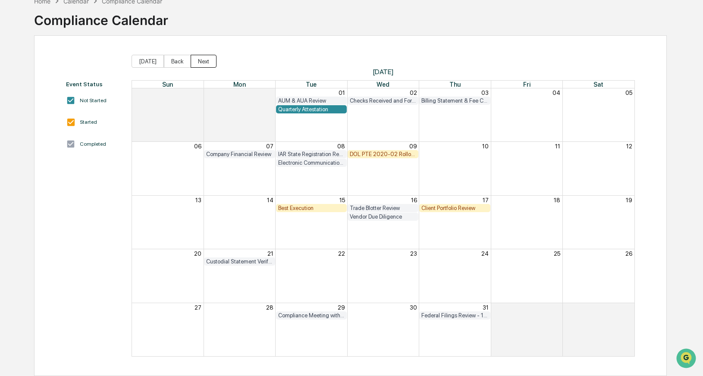
click at [198, 62] on button "Next" at bounding box center [204, 61] width 26 height 13
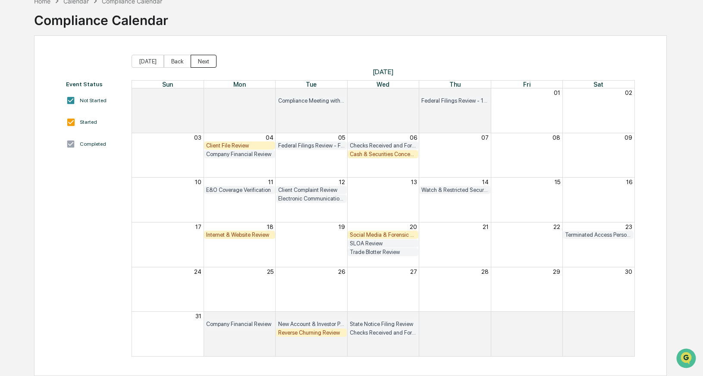
click at [199, 62] on button "Next" at bounding box center [204, 61] width 26 height 13
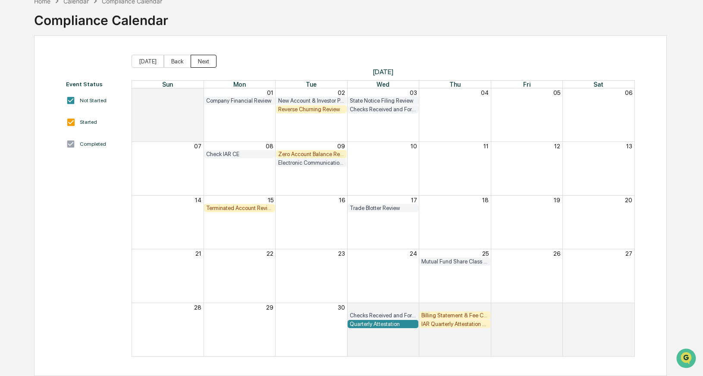
click at [199, 62] on button "Next" at bounding box center [204, 61] width 26 height 13
